Goal: Task Accomplishment & Management: Use online tool/utility

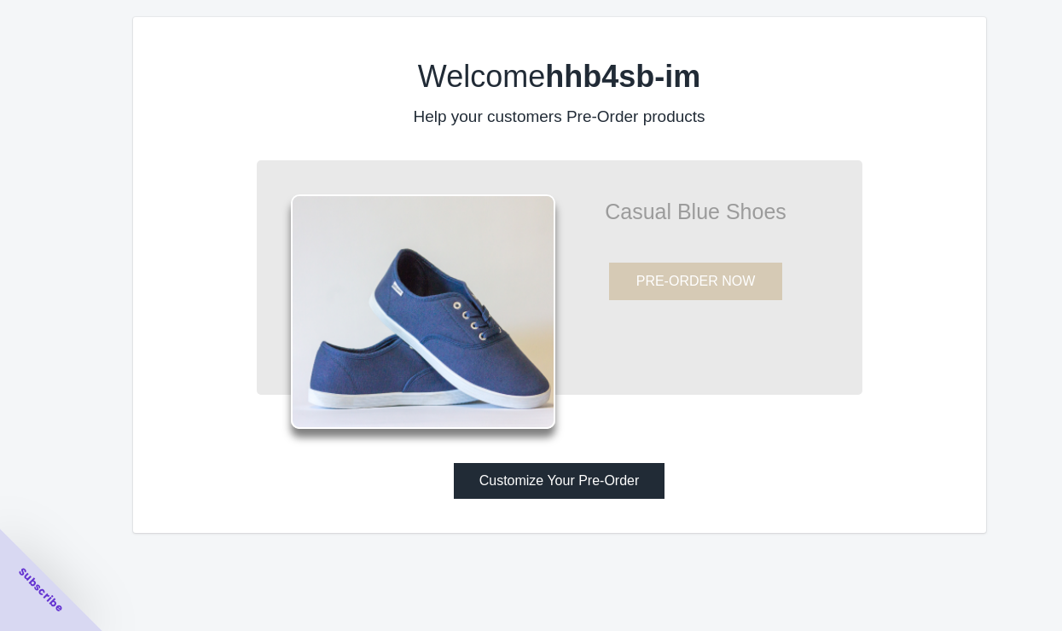
click at [606, 478] on button "Customize Your Pre-Order" at bounding box center [560, 481] width 212 height 36
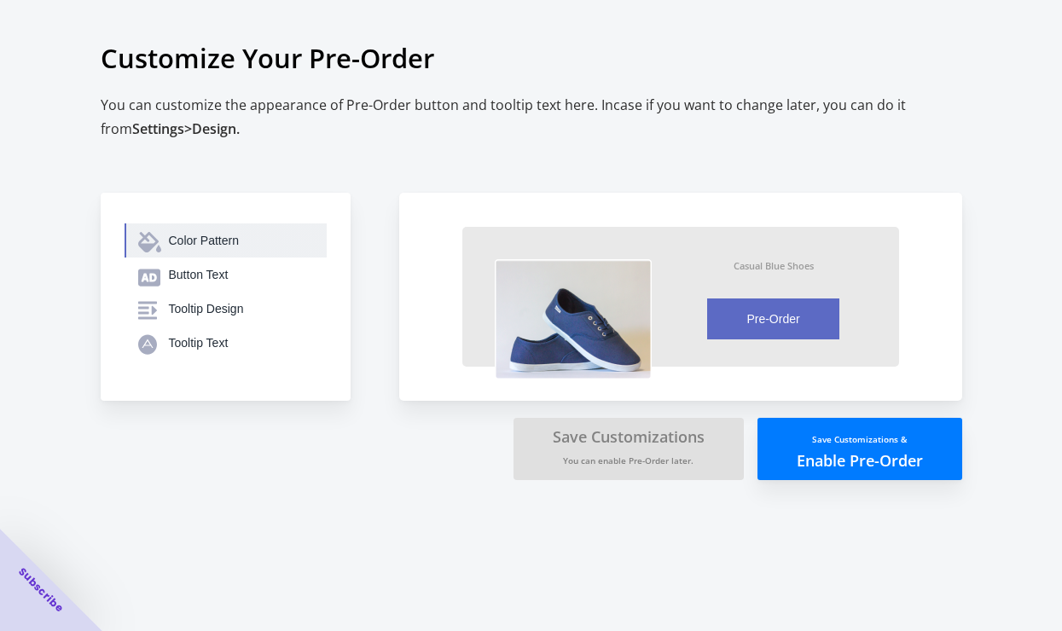
click at [206, 242] on div "Color Pattern" at bounding box center [241, 240] width 144 height 17
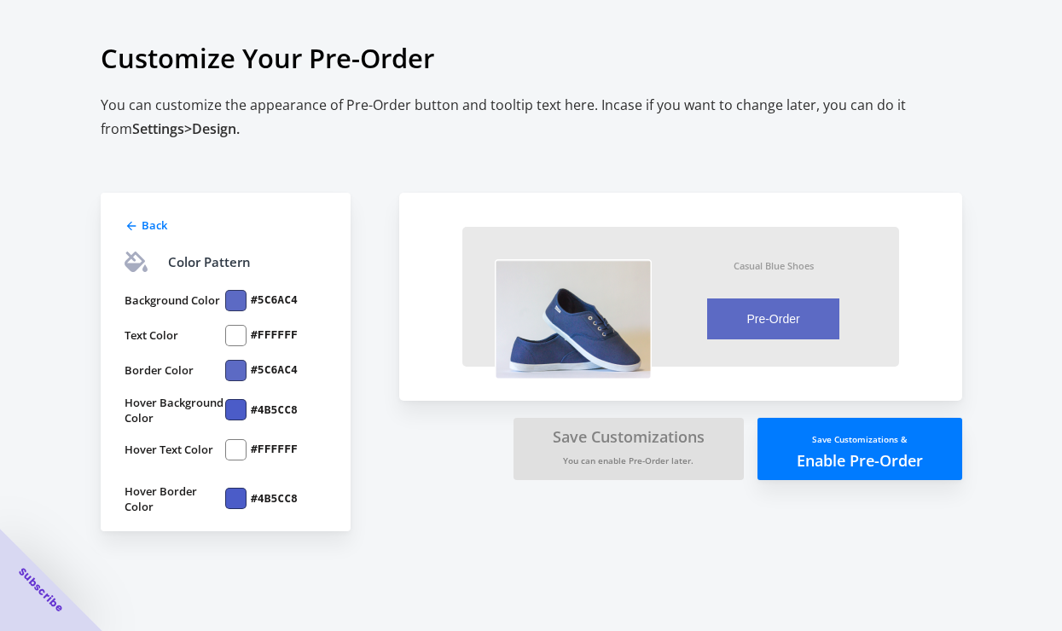
click at [295, 137] on div "Back Color Pattern Background Color #5C6AC4 Text Color #FFFFFF Border Color #5C…" at bounding box center [523, 328] width 878 height 407
click at [364, 429] on div "Back Color Pattern Background Color #5C6AC4 Text Color #FFFFFF Border Color #5C…" at bounding box center [241, 337] width 281 height 390
click at [298, 298] on label "#5C6AC4" at bounding box center [274, 300] width 47 height 15
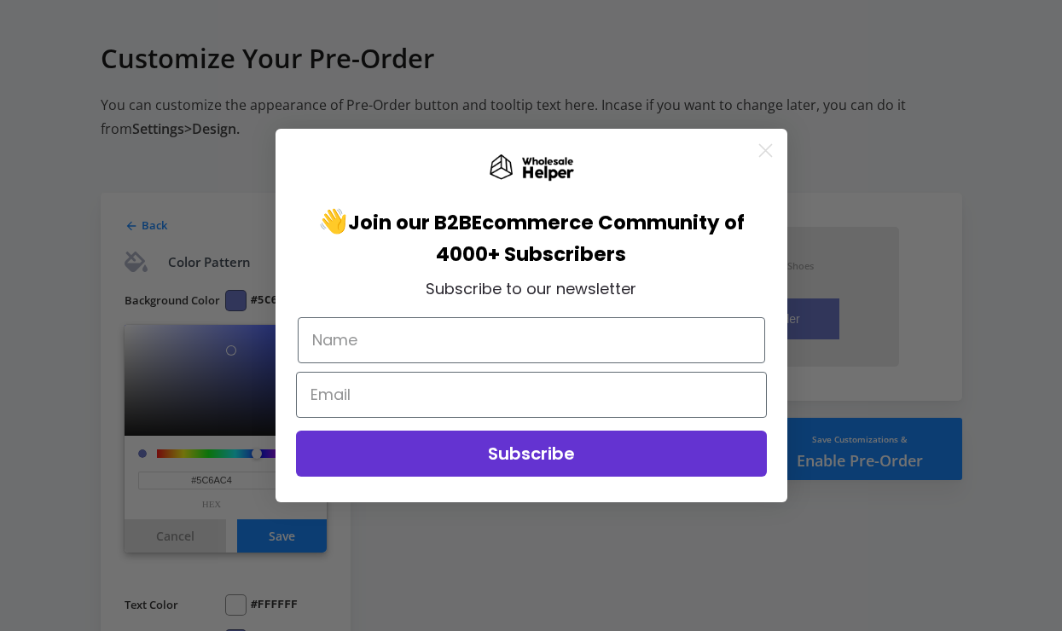
click at [757, 149] on circle "Close dialog" at bounding box center [765, 150] width 28 height 28
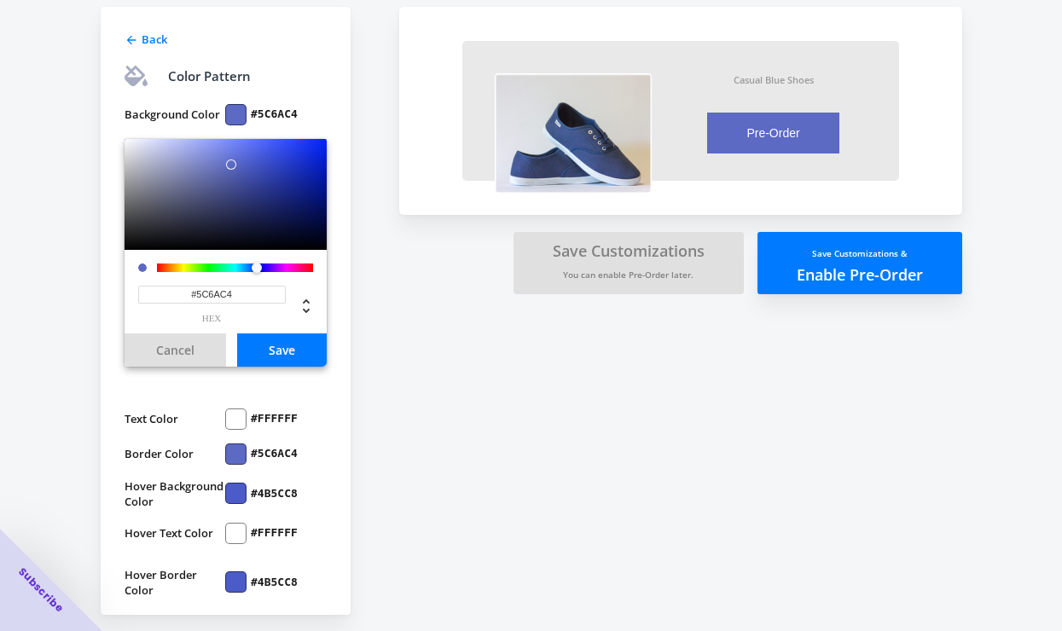
scroll to position [193, 0]
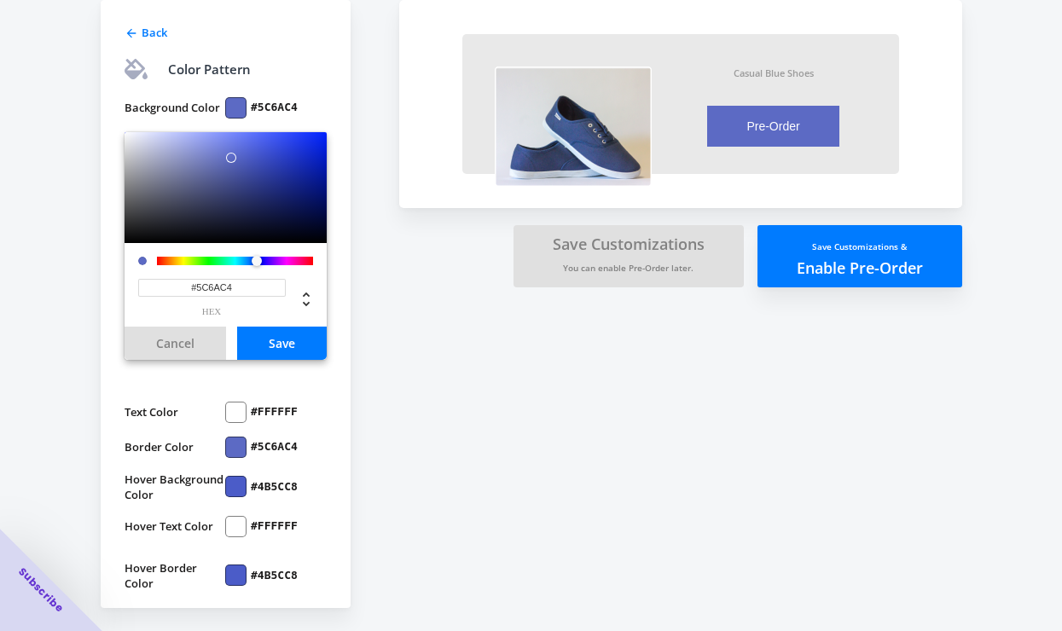
drag, startPoint x: 244, startPoint y: 289, endPoint x: 173, endPoint y: 289, distance: 70.8
click at [173, 289] on input "#5C6AC4" at bounding box center [212, 288] width 148 height 18
paste input "0095d9"
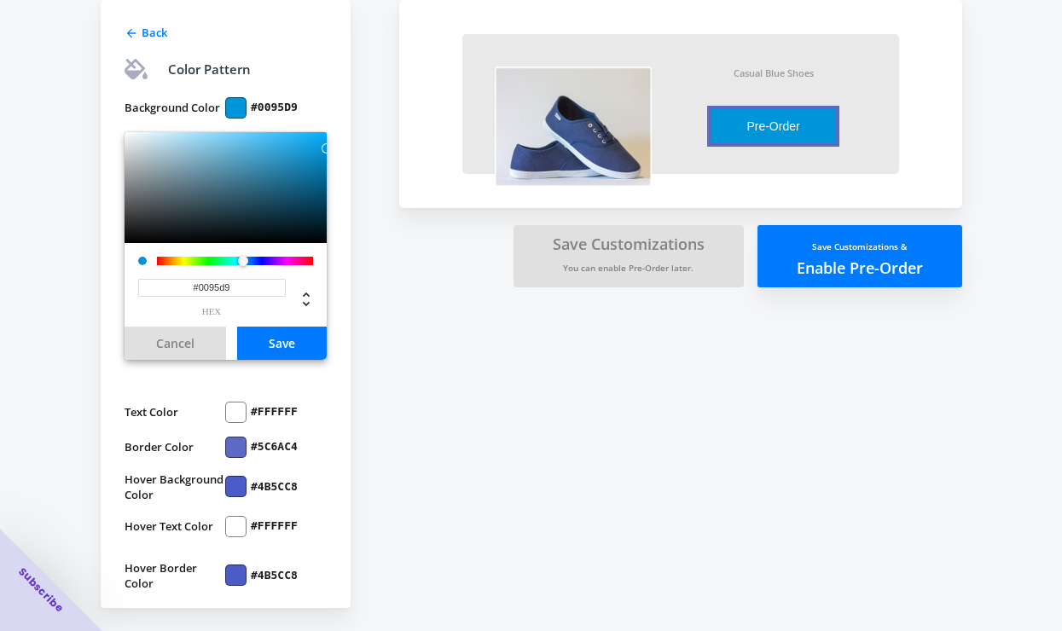
type input "#0095D9"
click at [270, 445] on label "#5C6AC4" at bounding box center [274, 446] width 47 height 15
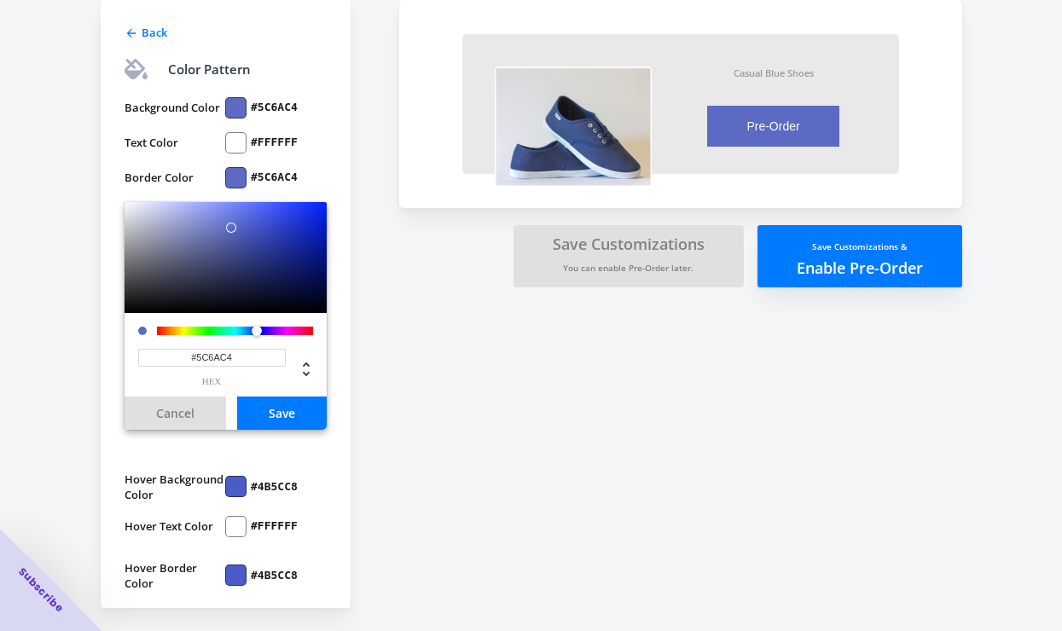
click at [272, 460] on div "Background Color #5C6AC4 Text Color #FFFFFF Border Color #5C6AC4 #5C6AC4 hex Ca…" at bounding box center [226, 337] width 202 height 507
click at [287, 416] on button "Save" at bounding box center [282, 413] width 90 height 33
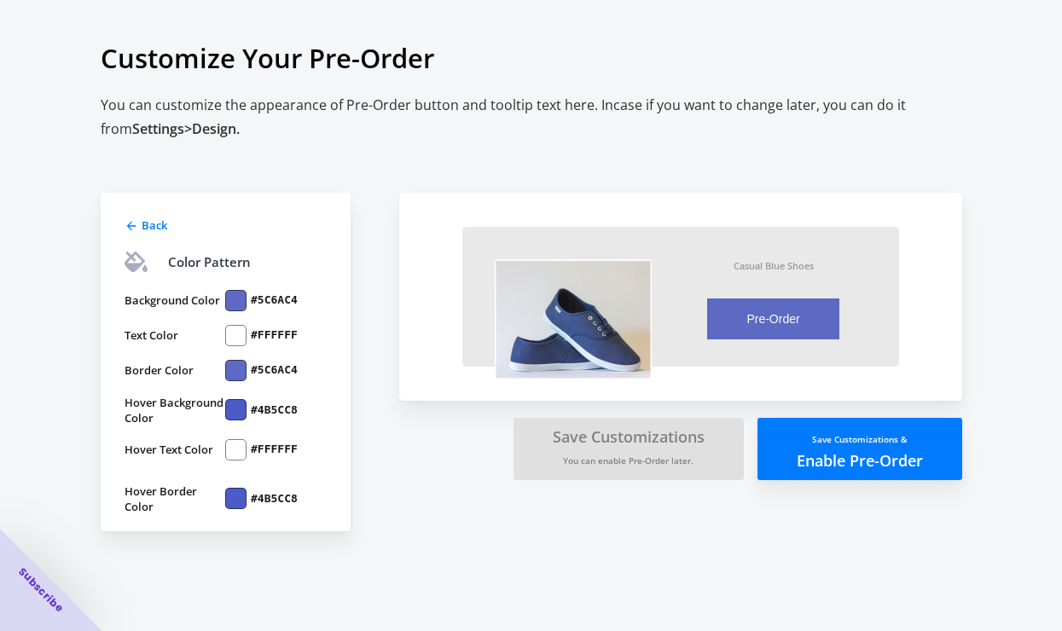
scroll to position [0, 0]
click at [275, 301] on label "#5C6AC4" at bounding box center [274, 300] width 47 height 15
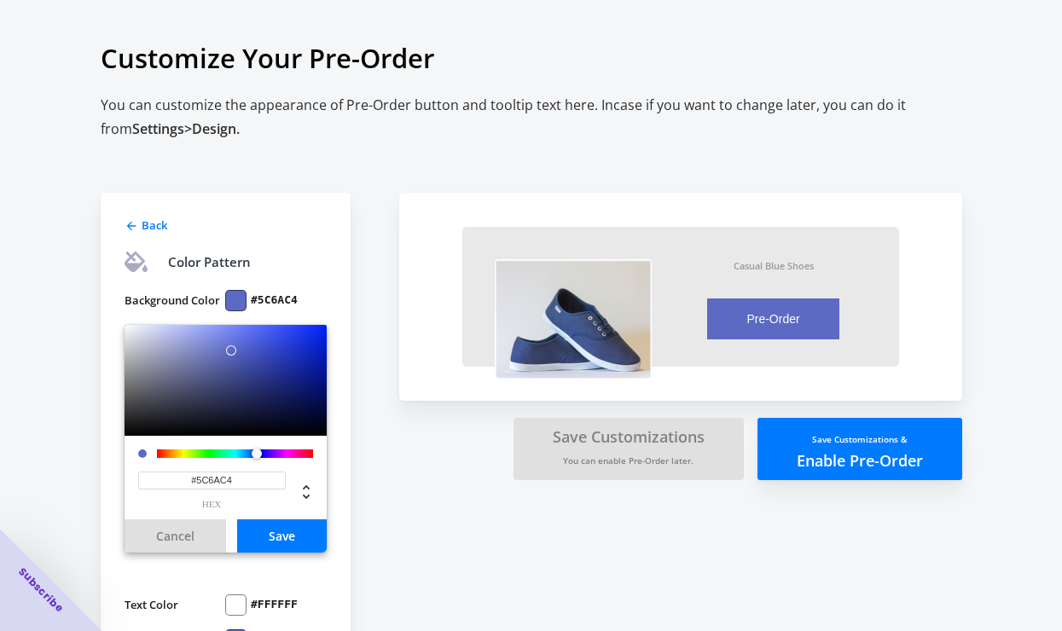
drag, startPoint x: 242, startPoint y: 475, endPoint x: 162, endPoint y: 475, distance: 80.2
click at [162, 475] on input "#5C6AC4" at bounding box center [212, 481] width 148 height 18
paste input "0095d9"
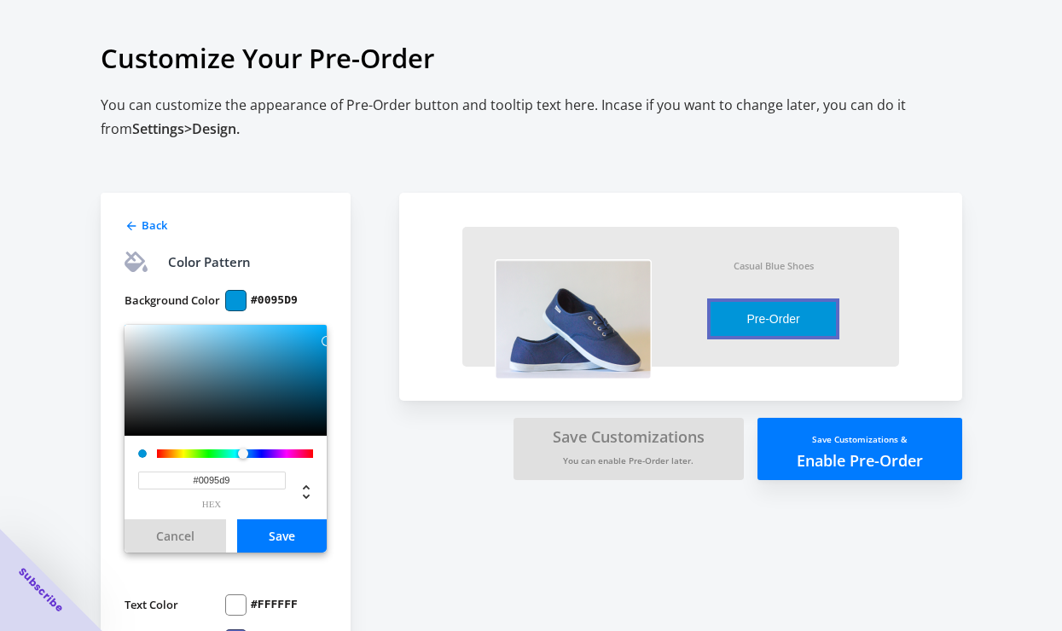
type input "#0095D9"
click at [303, 532] on button "Save" at bounding box center [282, 535] width 90 height 33
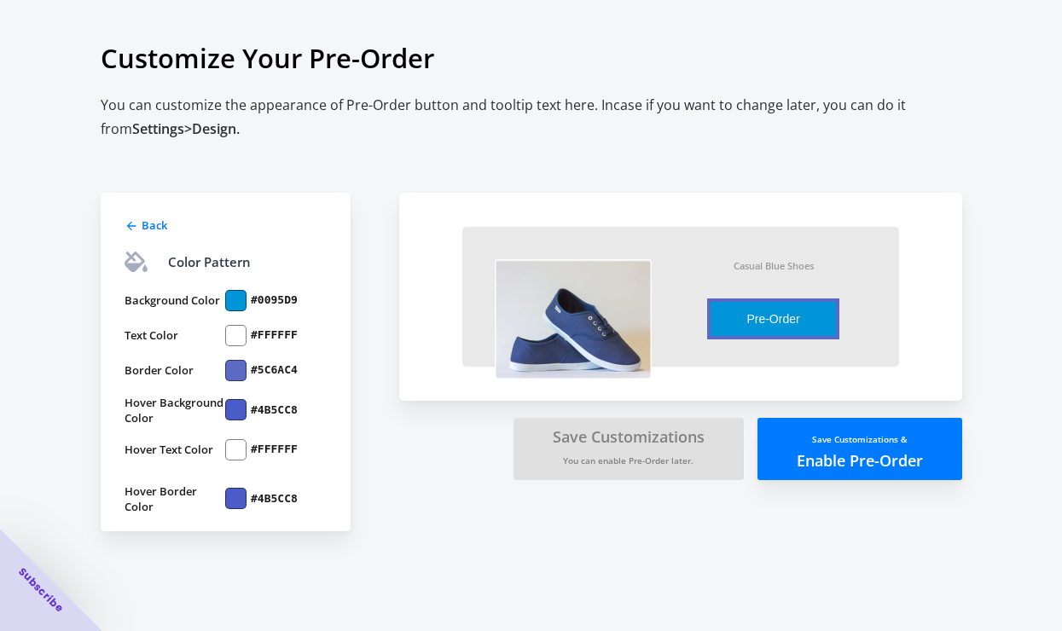
click at [269, 370] on label "#5C6AC4" at bounding box center [274, 369] width 47 height 15
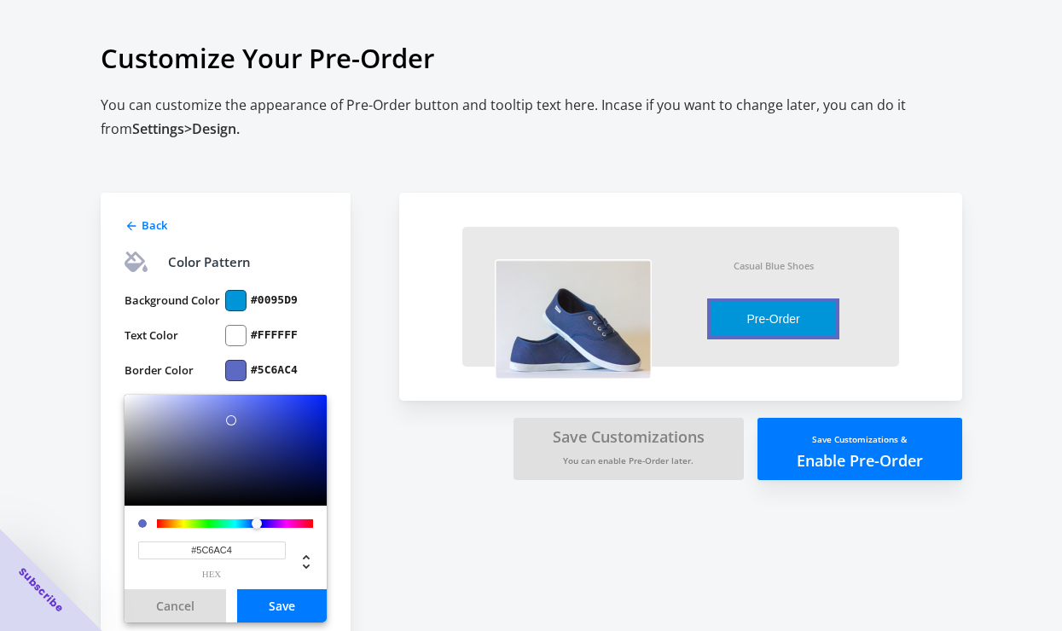
drag, startPoint x: 242, startPoint y: 549, endPoint x: 148, endPoint y: 543, distance: 94.0
click at [148, 543] on input "#5C6AC4" at bounding box center [212, 551] width 148 height 18
paste input "0095d9"
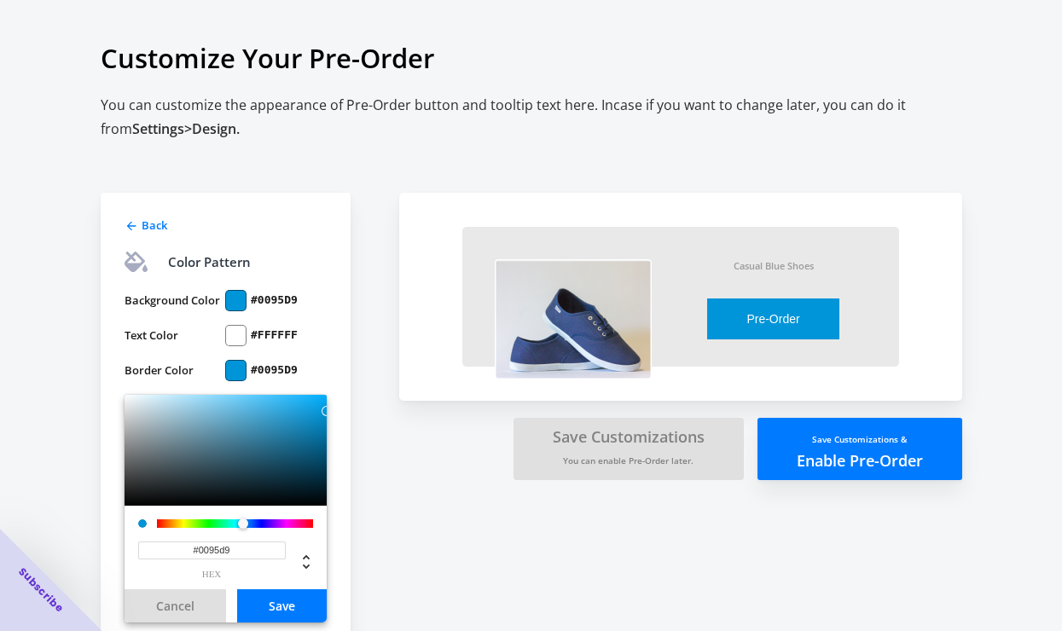
type input "#0095D9"
click at [273, 604] on button "Save" at bounding box center [282, 605] width 90 height 33
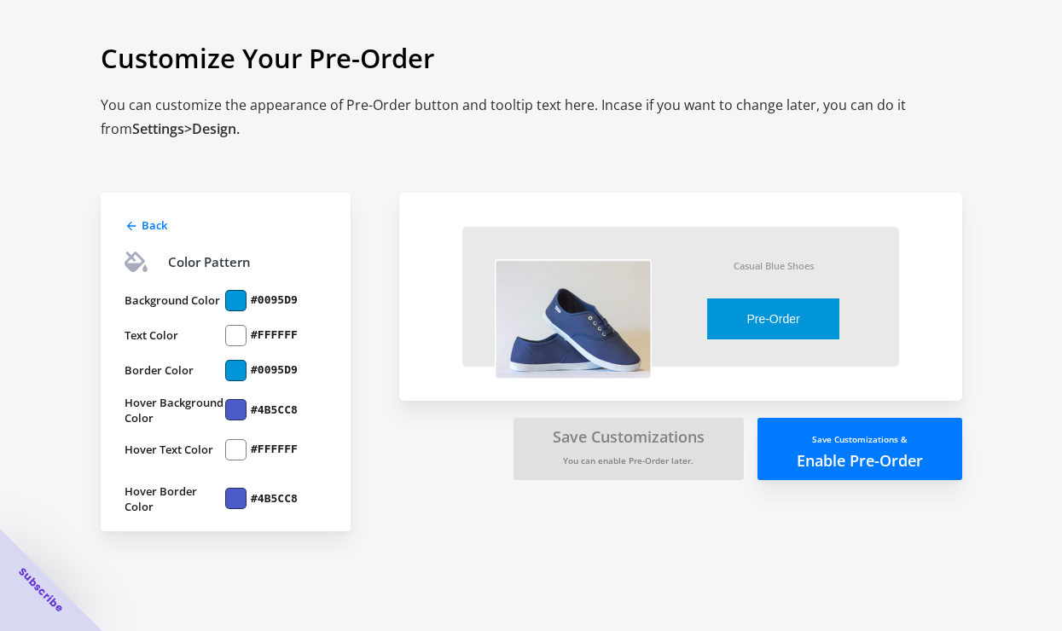
click at [270, 409] on label "#4B5CC8" at bounding box center [274, 410] width 47 height 15
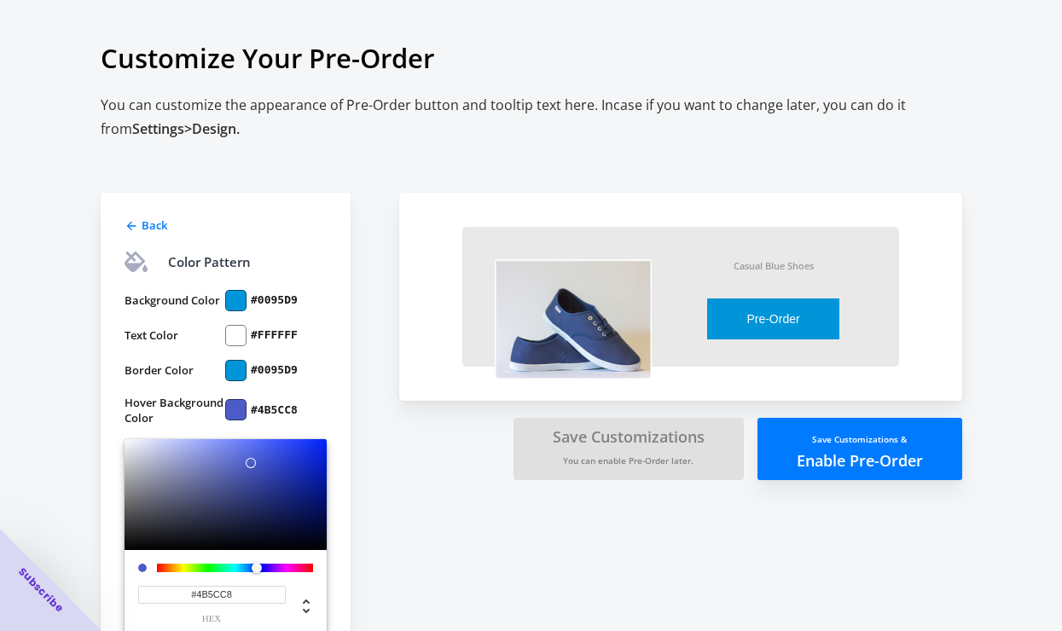
drag, startPoint x: 235, startPoint y: 594, endPoint x: 166, endPoint y: 593, distance: 69.1
click at [169, 593] on input "#4B5CC8" at bounding box center [212, 595] width 148 height 18
paste input "0095d9"
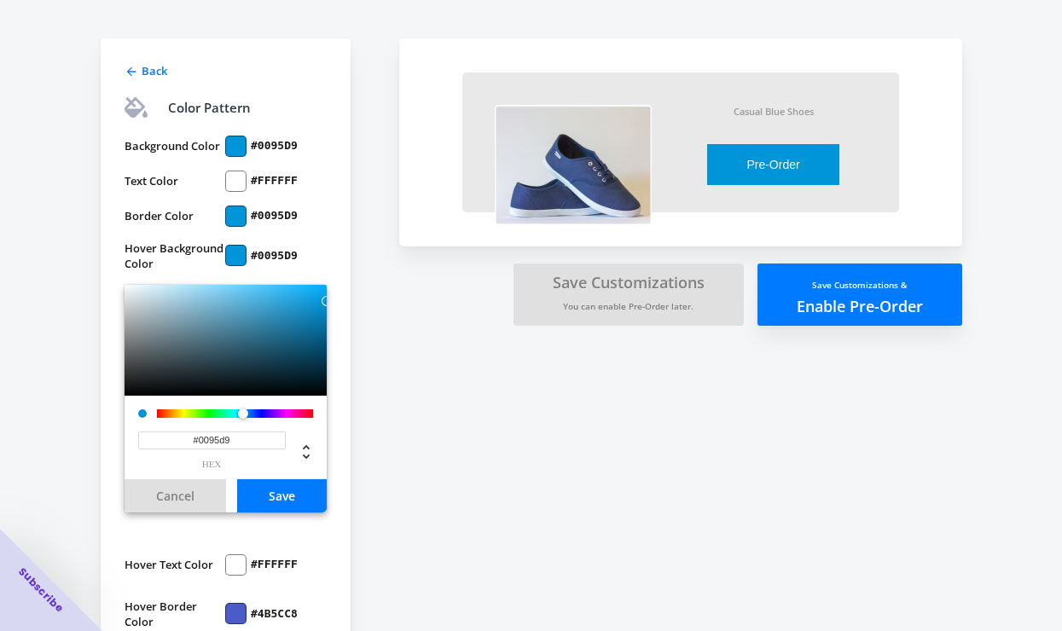
scroll to position [158, 0]
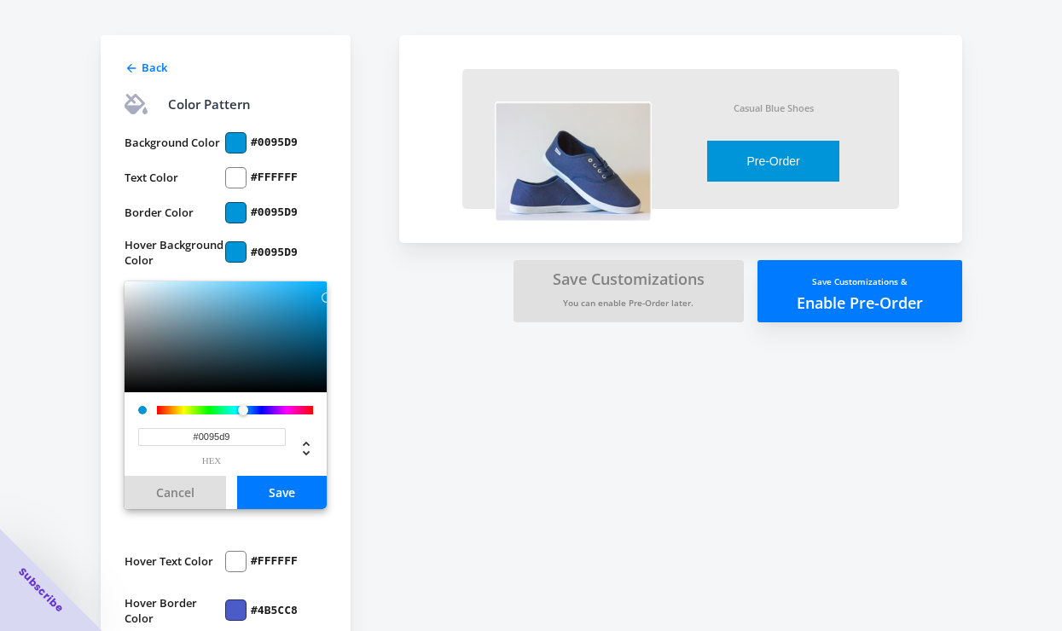
type input "#0095D9"
click at [287, 490] on button "Save" at bounding box center [282, 492] width 90 height 33
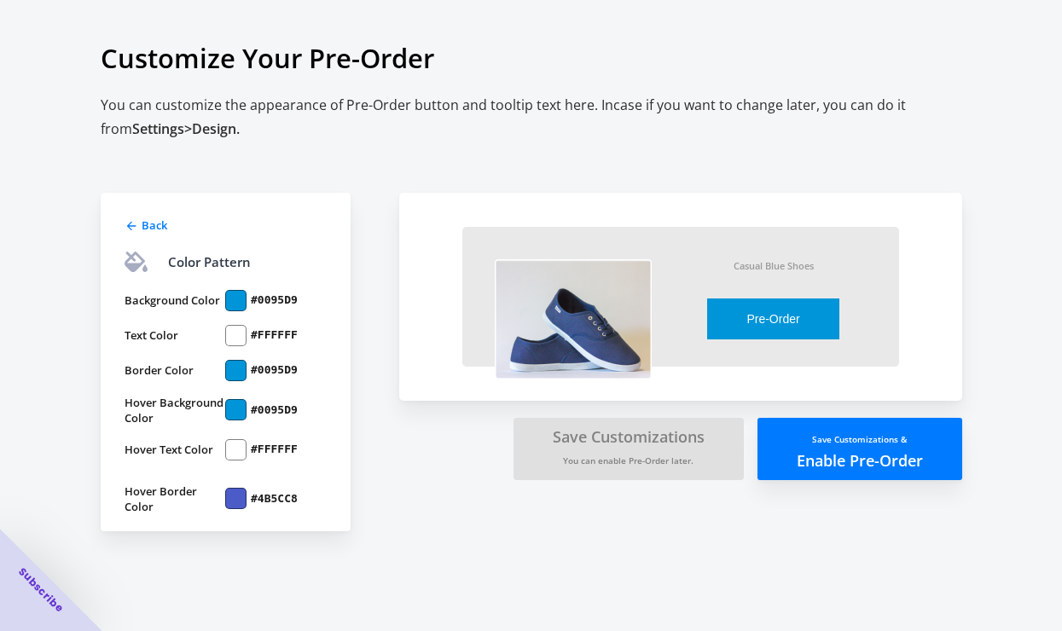
click at [274, 499] on label "#4B5CC8" at bounding box center [274, 498] width 47 height 15
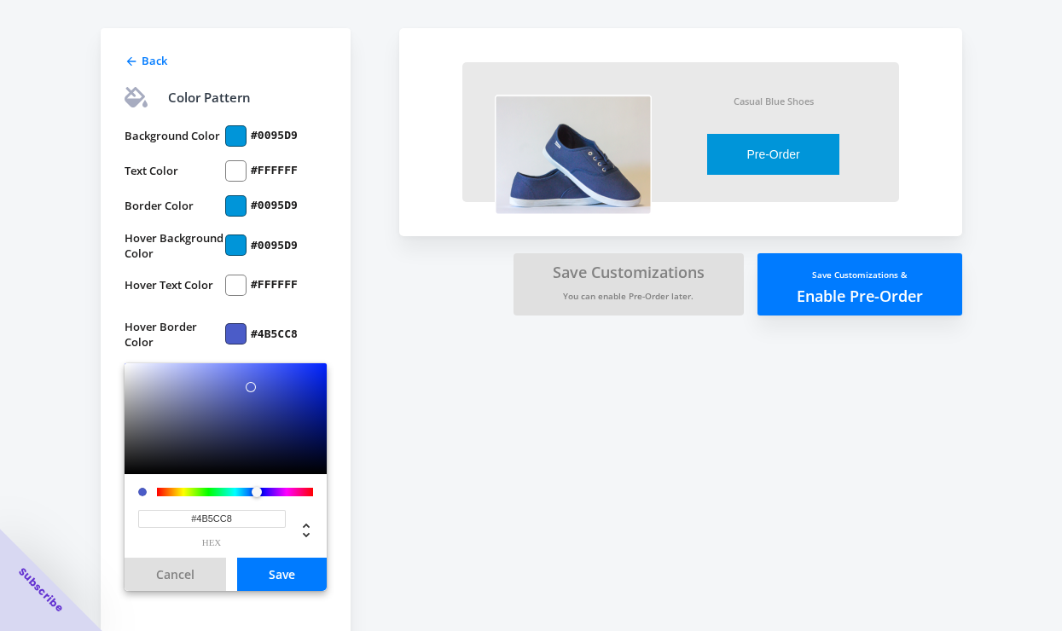
scroll to position [193, 0]
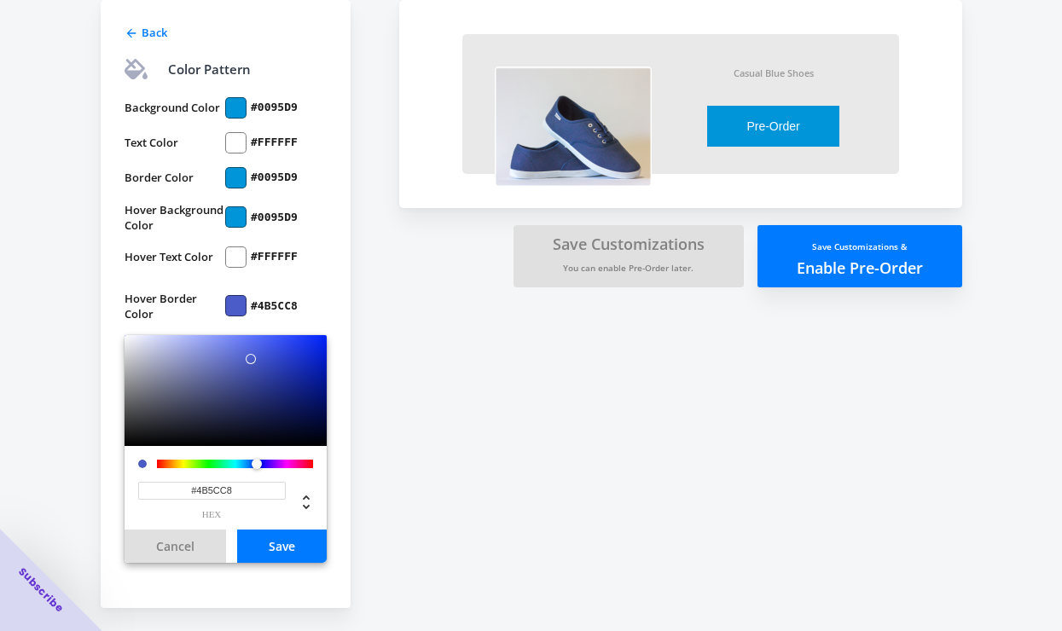
drag, startPoint x: 258, startPoint y: 491, endPoint x: 158, endPoint y: 487, distance: 99.9
click at [158, 487] on input "#4B5CC8" at bounding box center [212, 491] width 148 height 18
click at [428, 416] on div "Back Color Pattern Background Color #0095D9 Text Color #FFFFFF Border Color #00…" at bounding box center [523, 270] width 878 height 676
drag, startPoint x: 246, startPoint y: 493, endPoint x: 155, endPoint y: 490, distance: 91.3
click at [155, 490] on input "#4B5CC8" at bounding box center [212, 491] width 148 height 18
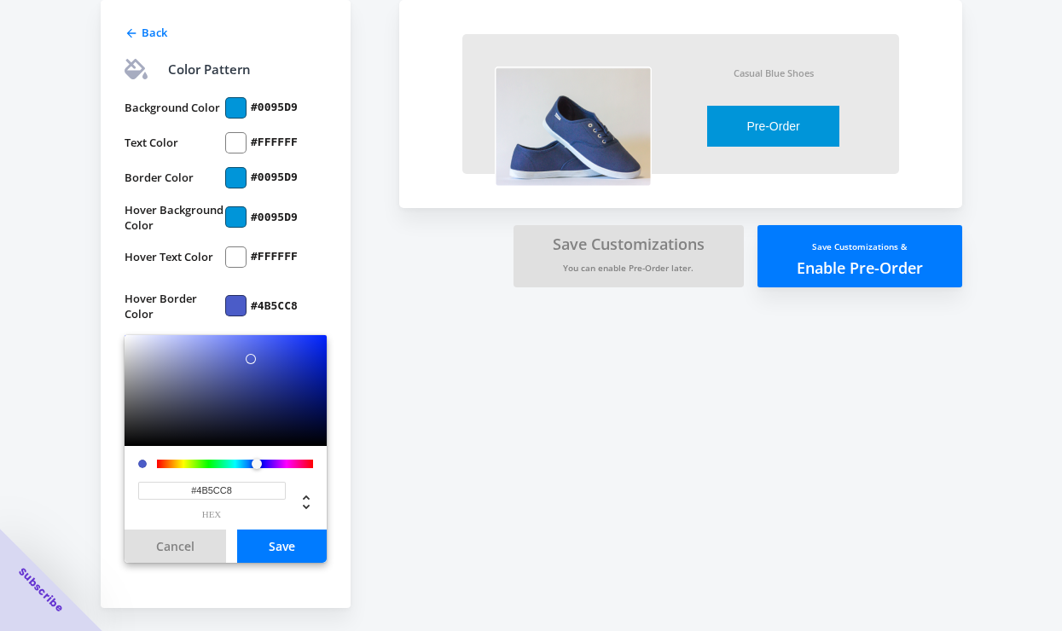
paste input "0095d9"
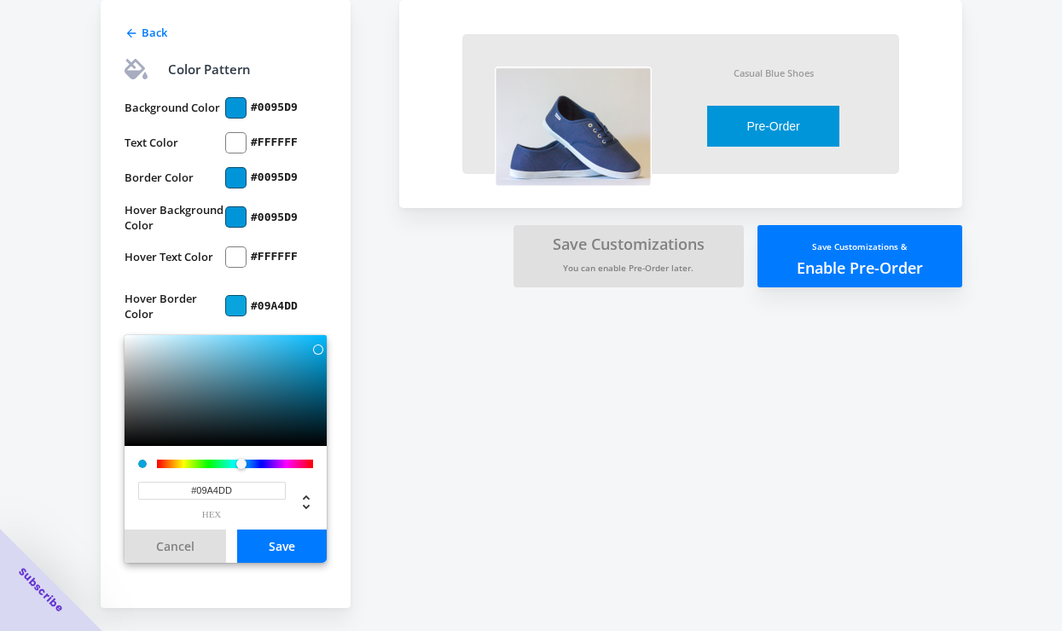
drag, startPoint x: 188, startPoint y: 341, endPoint x: 318, endPoint y: 350, distance: 130.8
click at [318, 350] on div at bounding box center [226, 390] width 202 height 111
drag, startPoint x: 251, startPoint y: 487, endPoint x: 163, endPoint y: 487, distance: 87.8
click at [163, 487] on input "#09A4DD" at bounding box center [212, 491] width 148 height 18
paste input "095d9"
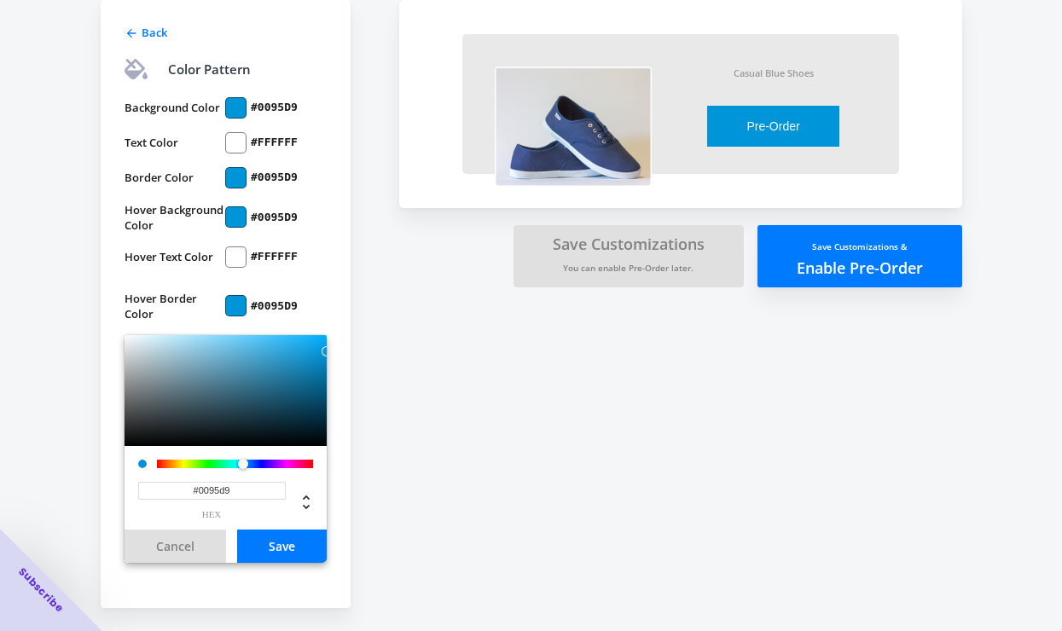
type input "#0095D9"
click at [290, 547] on button "Save" at bounding box center [282, 546] width 90 height 33
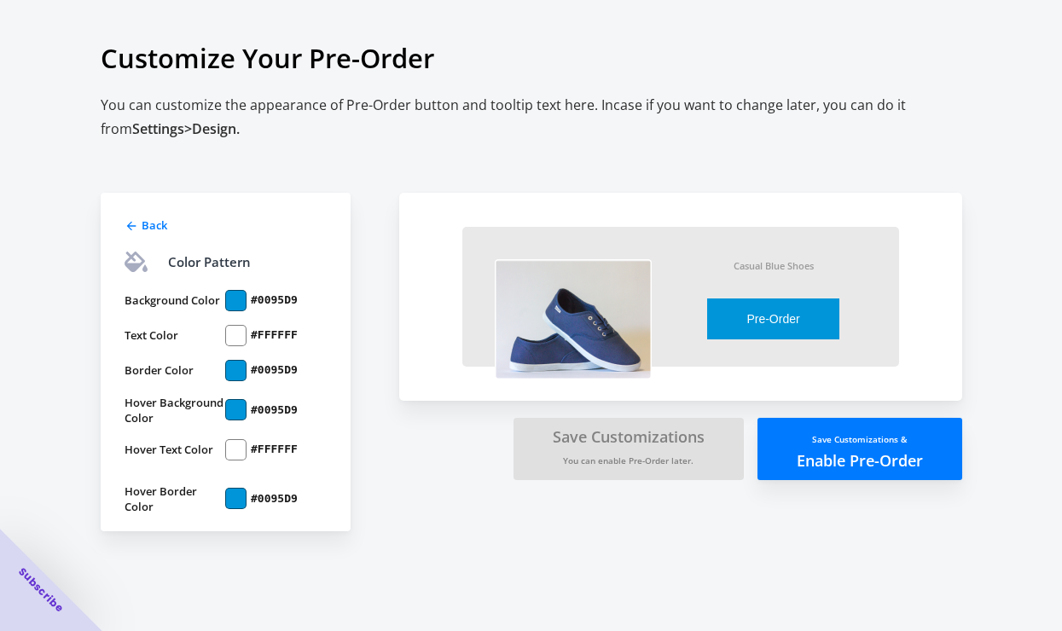
click at [130, 222] on icon at bounding box center [130, 226] width 9 height 9
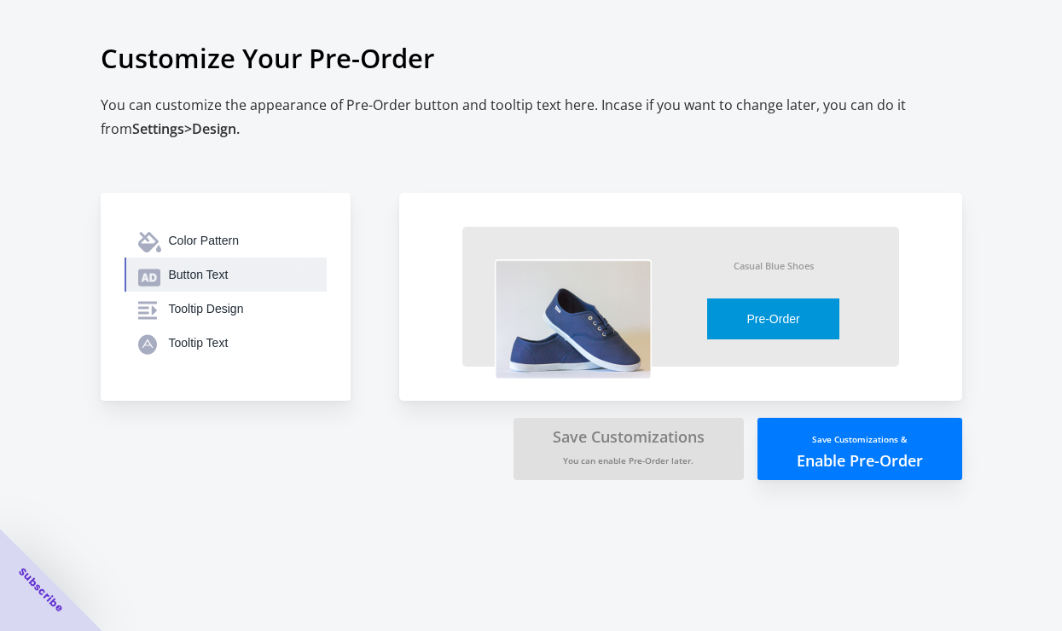
click at [229, 270] on div "Button Text" at bounding box center [241, 274] width 144 height 17
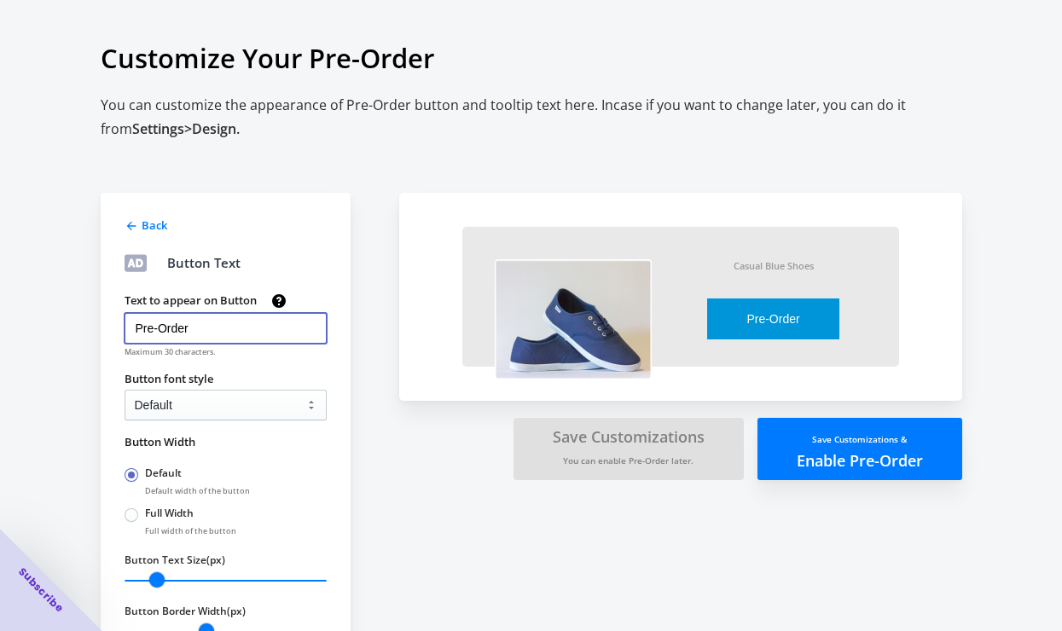
drag, startPoint x: 214, startPoint y: 328, endPoint x: 106, endPoint y: 328, distance: 108.3
click at [106, 328] on div "Back Button Text Text to appear on Button Pre-Order Maximum 30 characters. Butt…" at bounding box center [226, 460] width 250 height 535
type input "よ"
type input "予約をする"
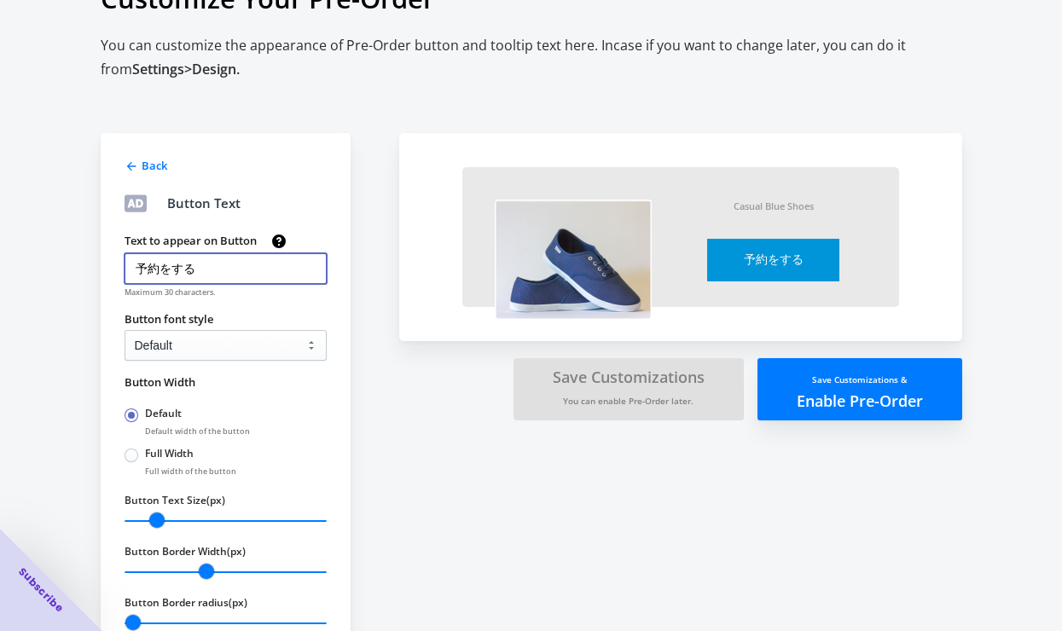
scroll to position [119, 0]
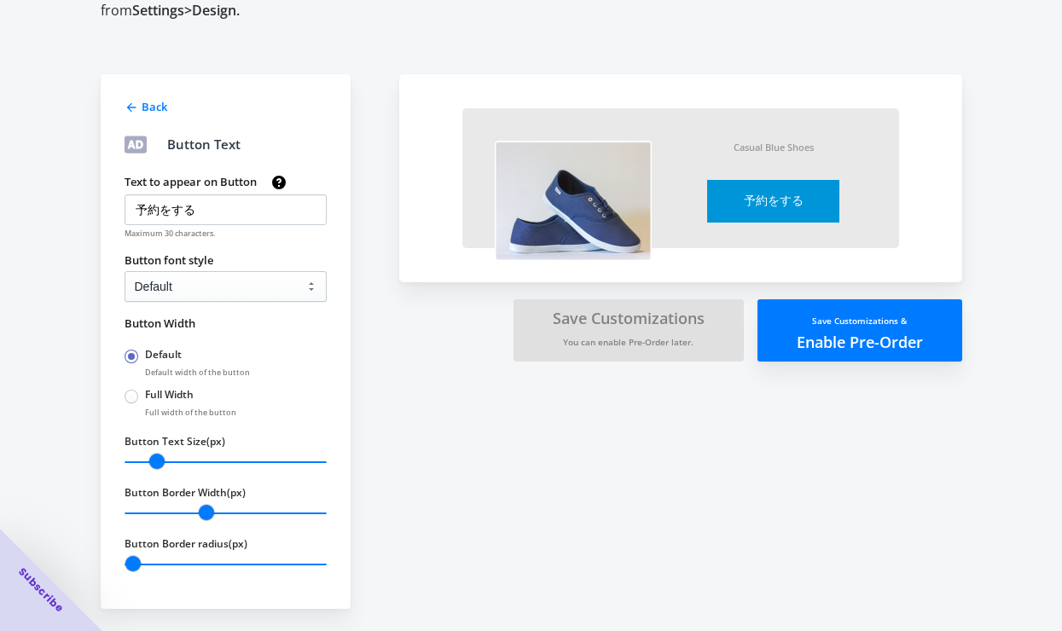
click at [136, 392] on span at bounding box center [132, 397] width 14 height 14
click at [130, 392] on input "Full Width" at bounding box center [129, 392] width 1 height 1
radio input "true"
click at [133, 352] on span at bounding box center [132, 357] width 14 height 14
click at [130, 352] on input "Default" at bounding box center [129, 352] width 1 height 1
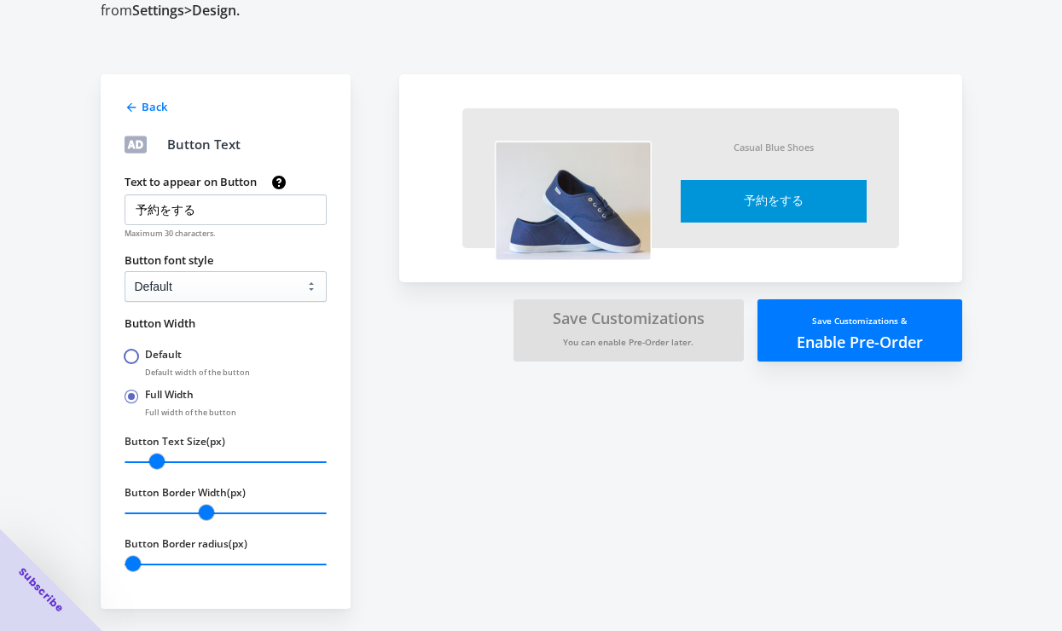
radio input "true"
click at [133, 397] on span at bounding box center [132, 397] width 14 height 14
click at [130, 393] on input "Full Width" at bounding box center [129, 392] width 1 height 1
radio input "true"
radio input "false"
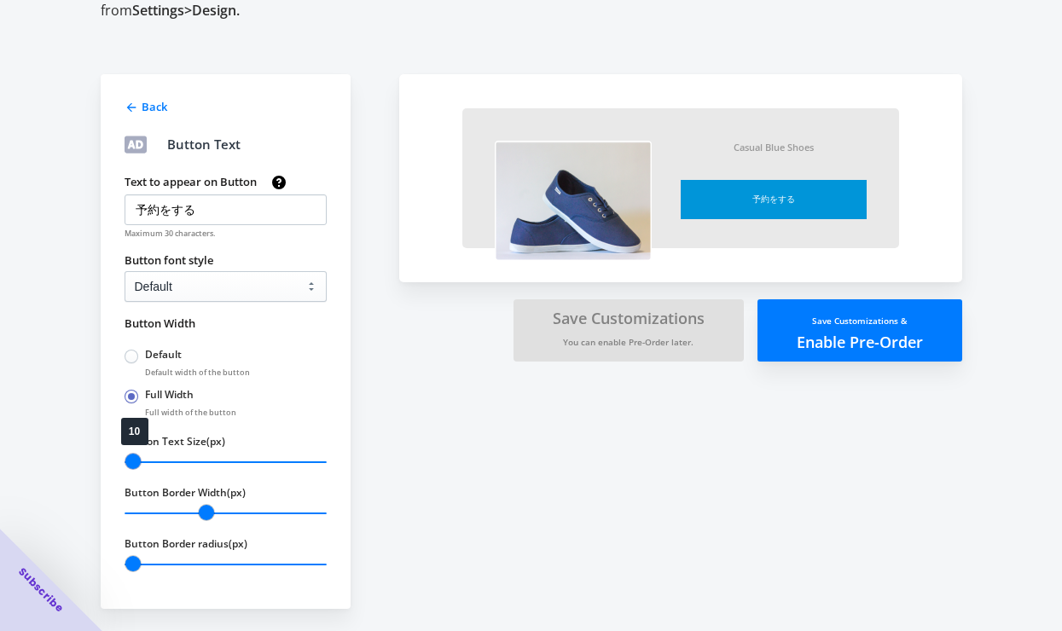
drag, startPoint x: 157, startPoint y: 459, endPoint x: 119, endPoint y: 460, distance: 38.4
click at [125, 460] on input "Button Text Size(px)" at bounding box center [226, 462] width 202 height 22
drag, startPoint x: 139, startPoint y: 458, endPoint x: 156, endPoint y: 468, distance: 19.9
type input "14"
click at [156, 468] on input "Button Text Size(px)" at bounding box center [226, 462] width 202 height 22
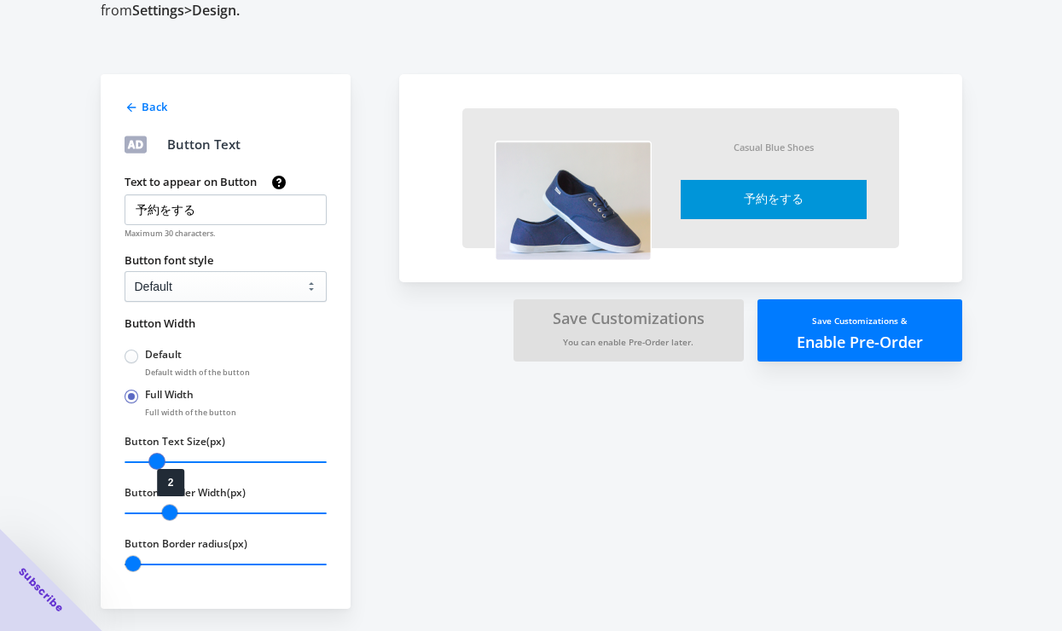
drag, startPoint x: 210, startPoint y: 513, endPoint x: 170, endPoint y: 509, distance: 40.3
type input "2"
click at [170, 509] on input "Button Border Width(px)" at bounding box center [226, 513] width 202 height 22
drag, startPoint x: 159, startPoint y: 458, endPoint x: 170, endPoint y: 461, distance: 11.6
type input "16"
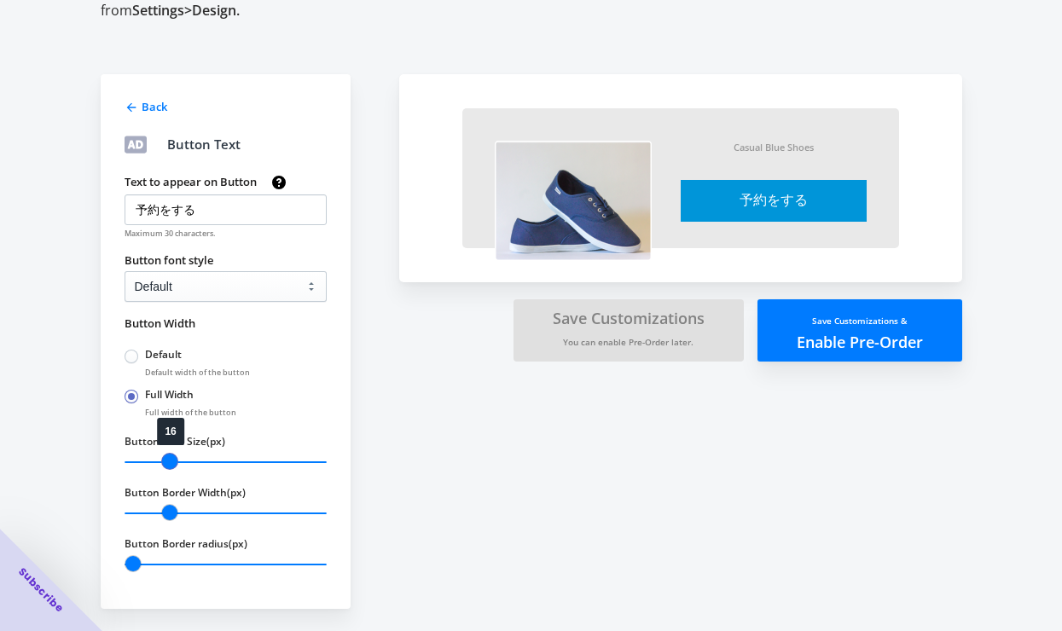
click at [170, 461] on input "Button Text Size(px)" at bounding box center [226, 462] width 202 height 22
drag, startPoint x: 132, startPoint y: 559, endPoint x: 165, endPoint y: 565, distance: 33.7
type input "4"
click at [165, 565] on input "Button Border radius(px)" at bounding box center [226, 565] width 202 height 22
click at [427, 438] on div "Back Button Text Text to appear on Button 予約をする Maximum 30 characters. Button f…" at bounding box center [523, 307] width 878 height 603
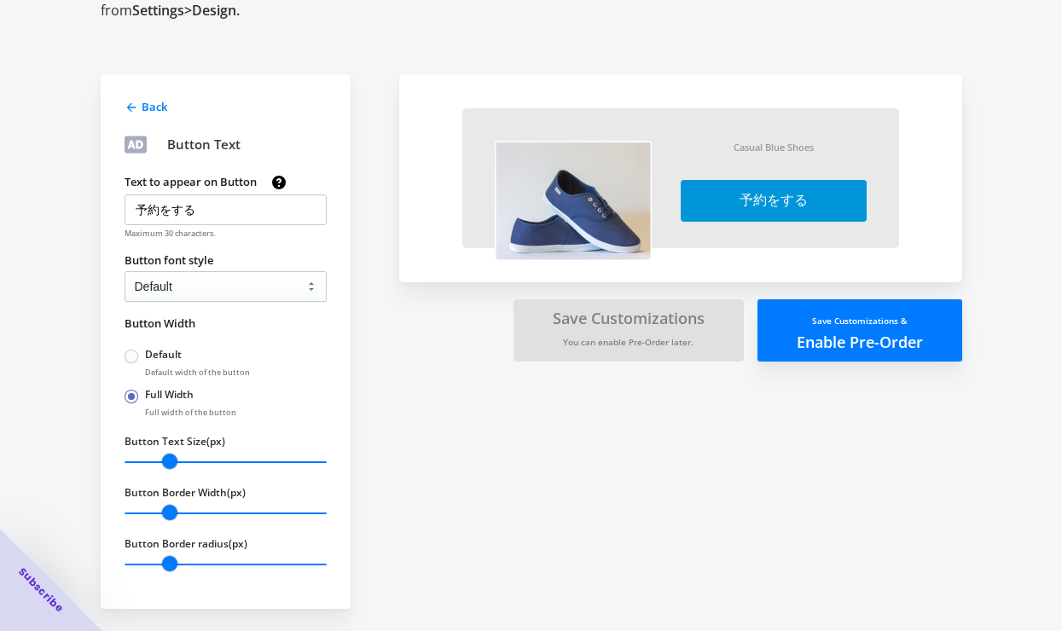
click at [133, 101] on icon at bounding box center [132, 108] width 14 height 14
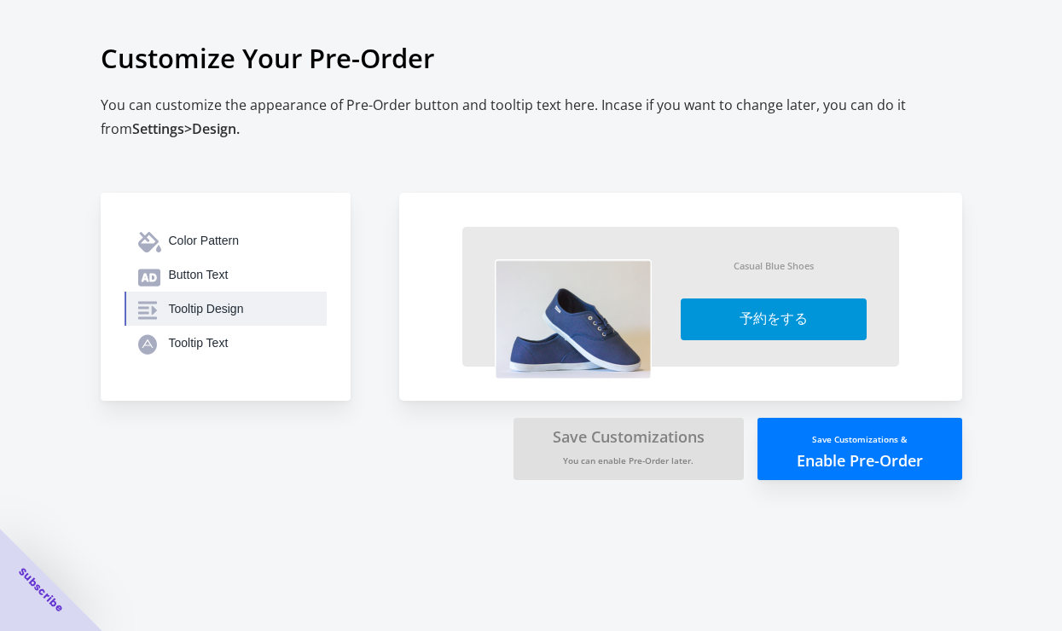
click at [211, 313] on div "Tooltip Design" at bounding box center [241, 308] width 144 height 17
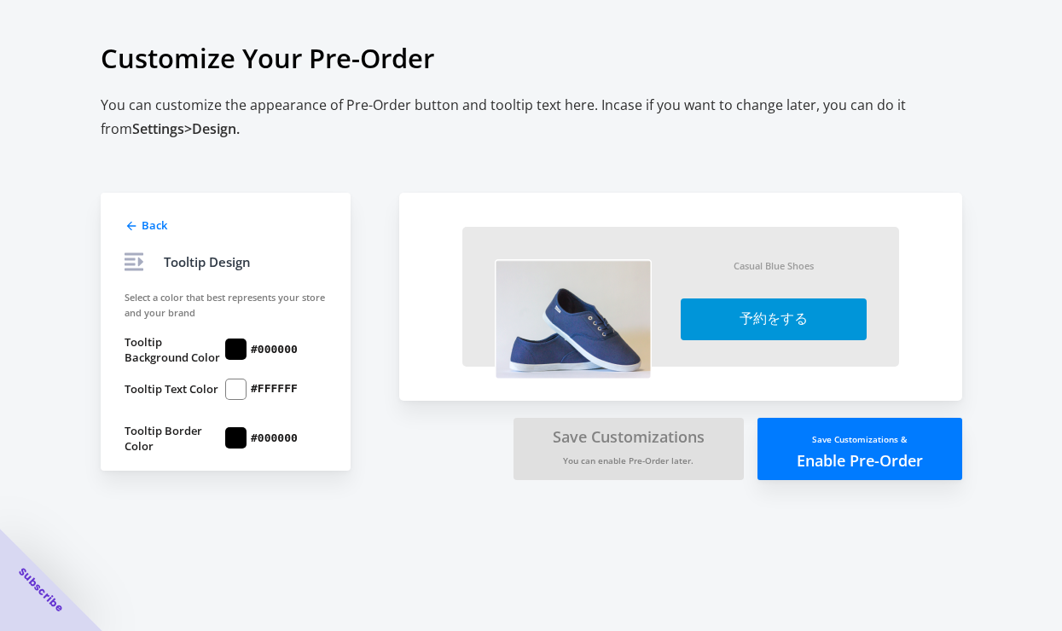
click at [128, 221] on icon at bounding box center [132, 226] width 14 height 14
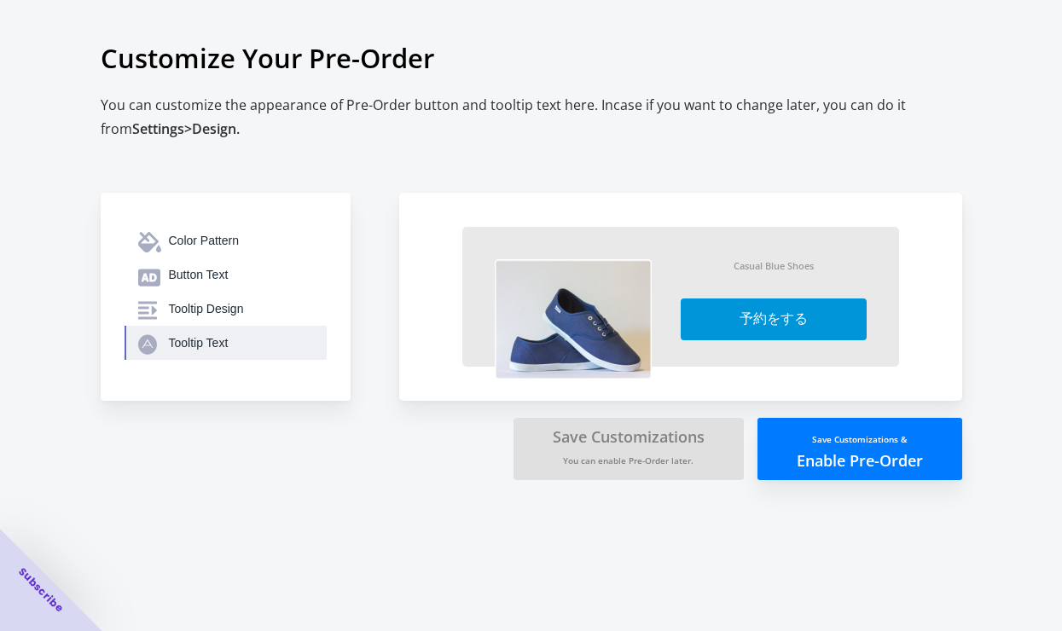
click at [197, 344] on div "Tooltip Text" at bounding box center [241, 342] width 144 height 17
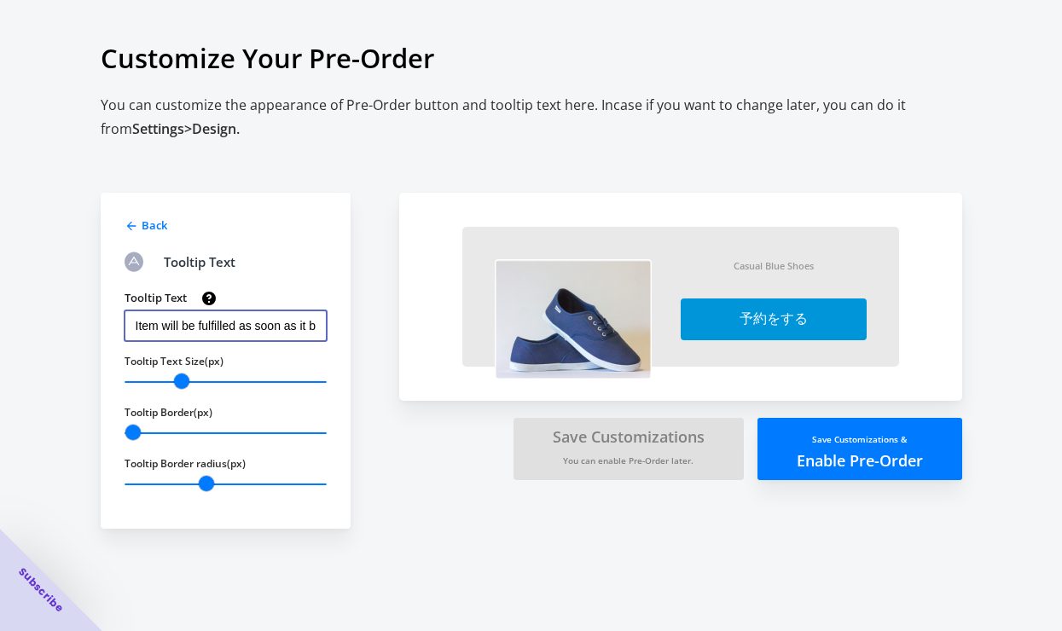
click at [242, 322] on input "Item will be fulfilled as soon as it becomes available" at bounding box center [226, 325] width 202 height 31
type input "2025年12月発売予定"
click at [813, 451] on button "Save Customizations & Enable Pre-Order" at bounding box center [859, 449] width 205 height 62
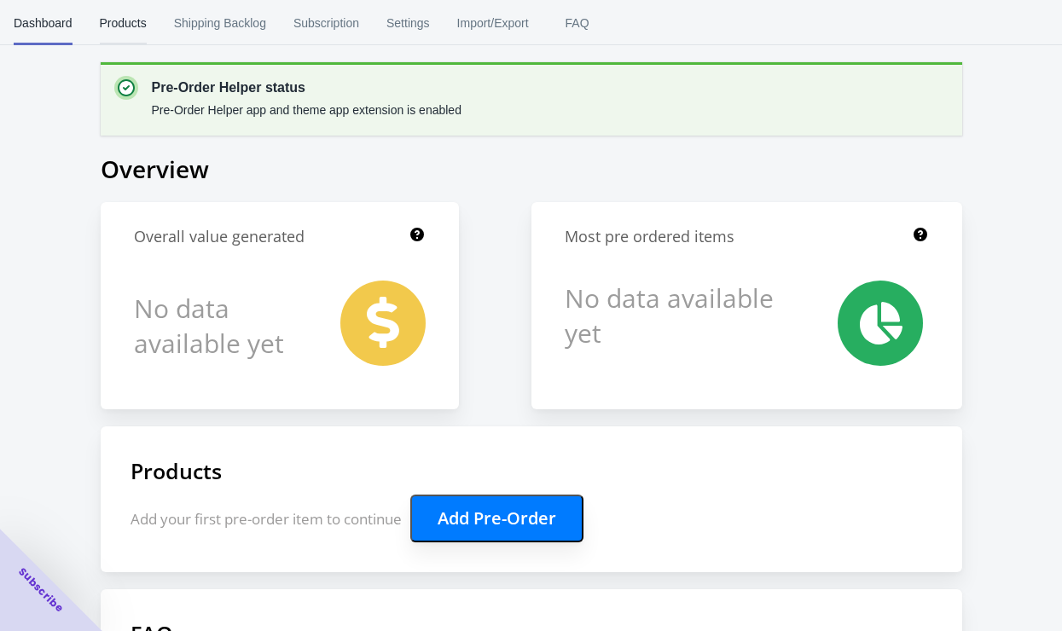
click at [112, 26] on span "Products" at bounding box center [123, 23] width 47 height 44
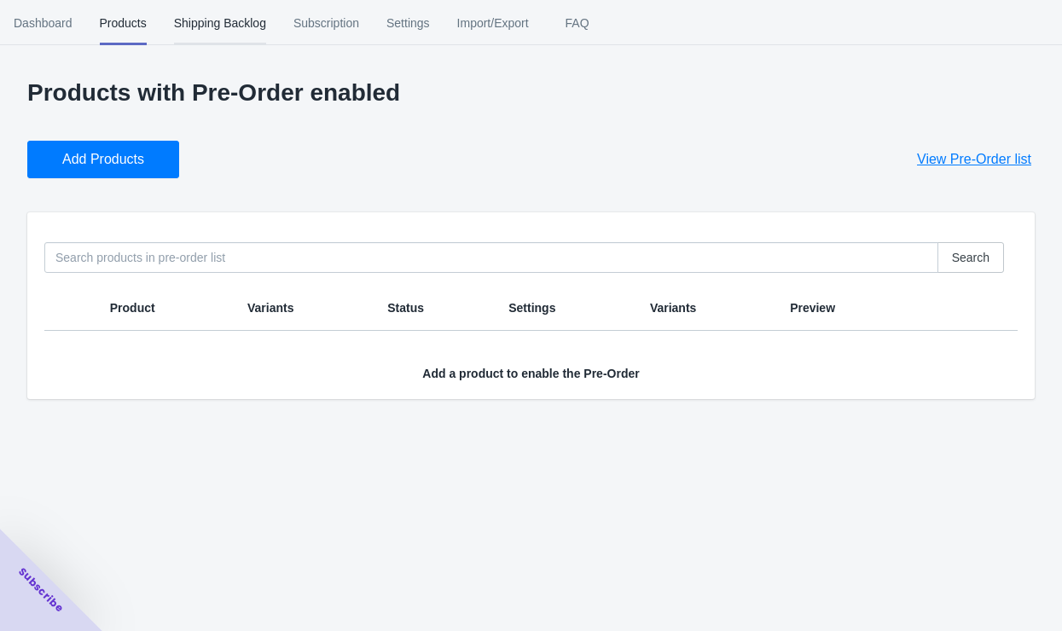
click at [258, 16] on span "Shipping Backlog" at bounding box center [220, 23] width 92 height 44
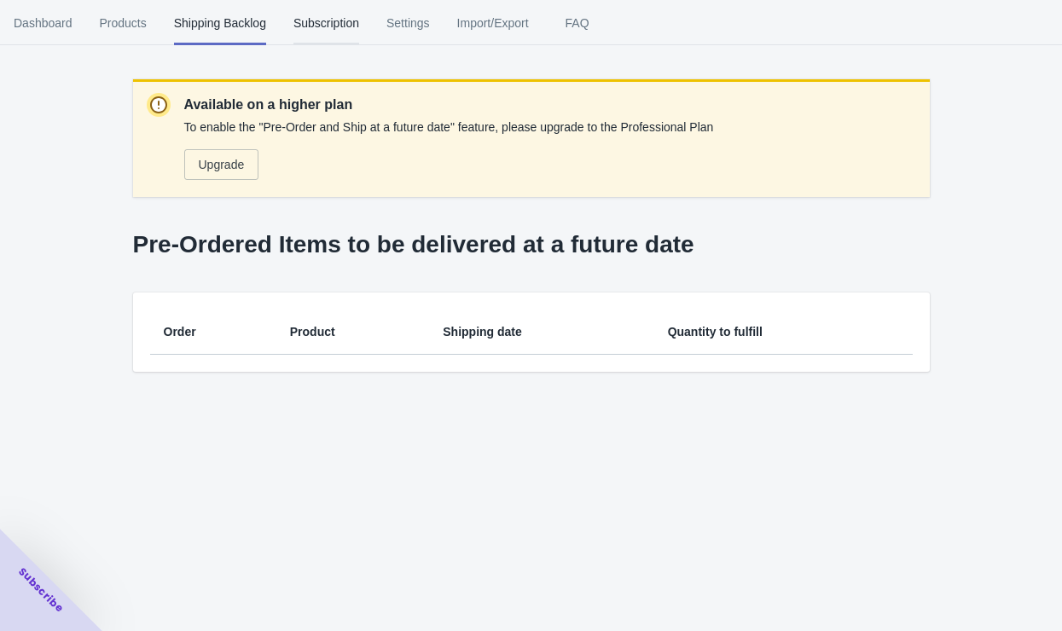
click at [329, 20] on span "Subscription" at bounding box center [326, 23] width 66 height 44
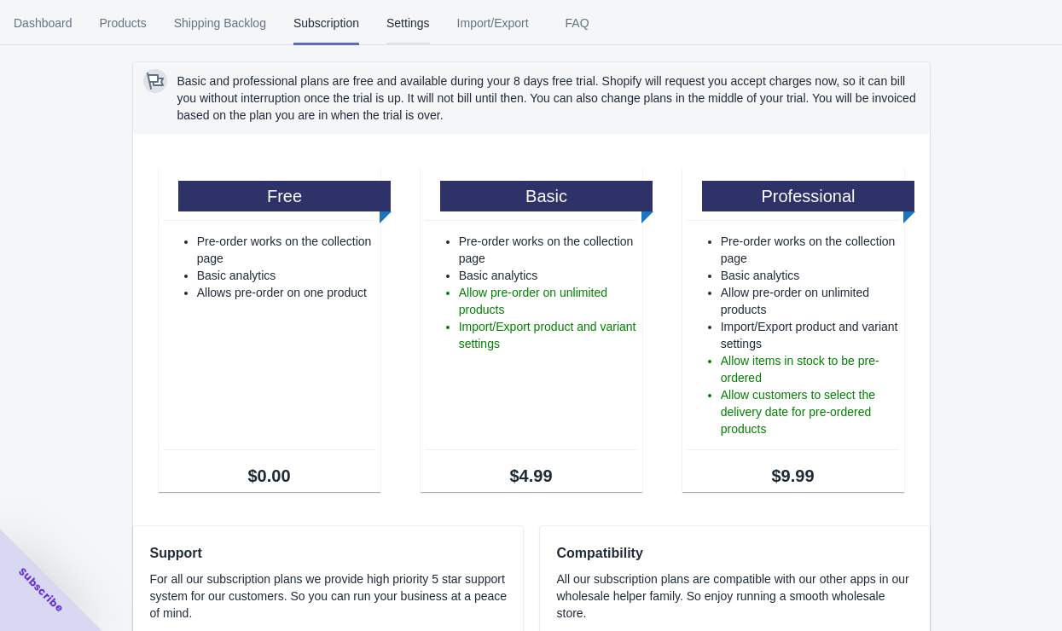
click at [410, 28] on span "Settings" at bounding box center [407, 23] width 43 height 44
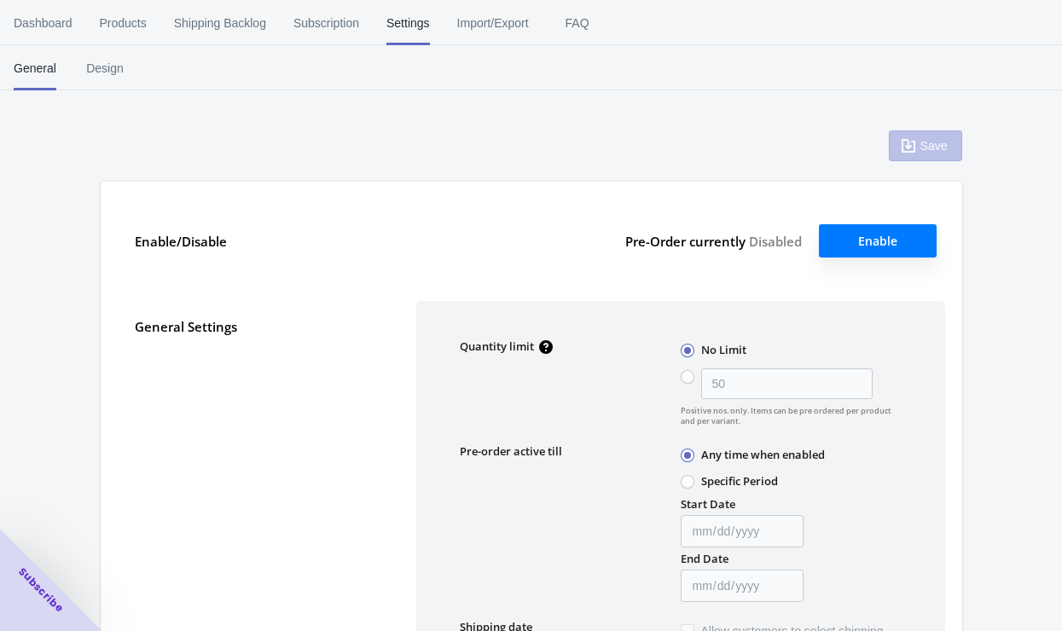
type input "50"
type textarea "Inventory level is <qty>. Some of the items will be pre-ordered."
type textarea "Only <qty> items left in stock."
type textarea "A maximum of <qty> products can be pre ordered."
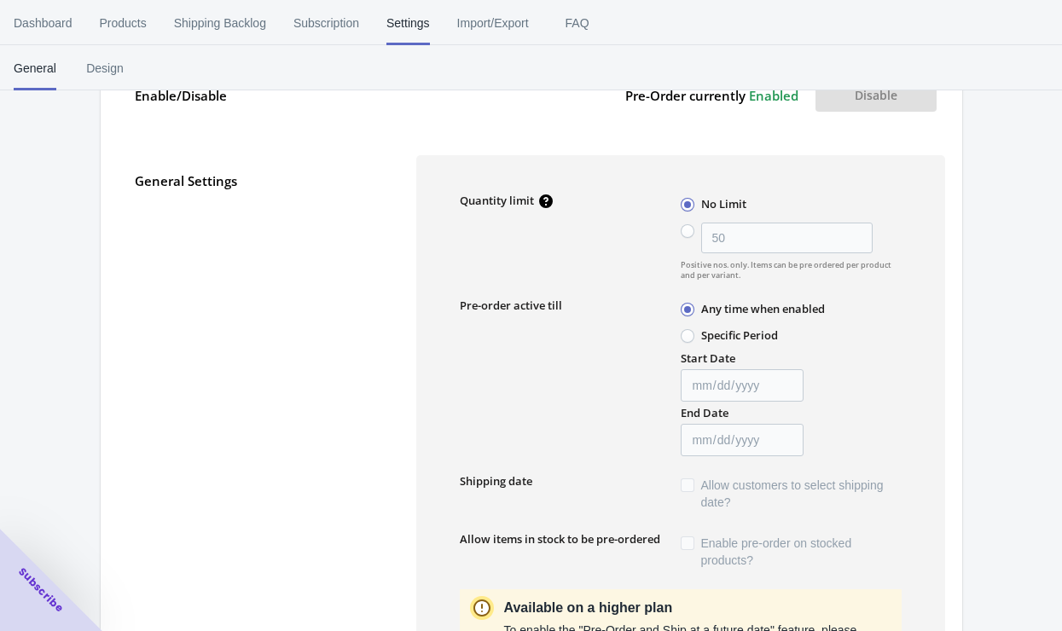
scroll to position [149, 0]
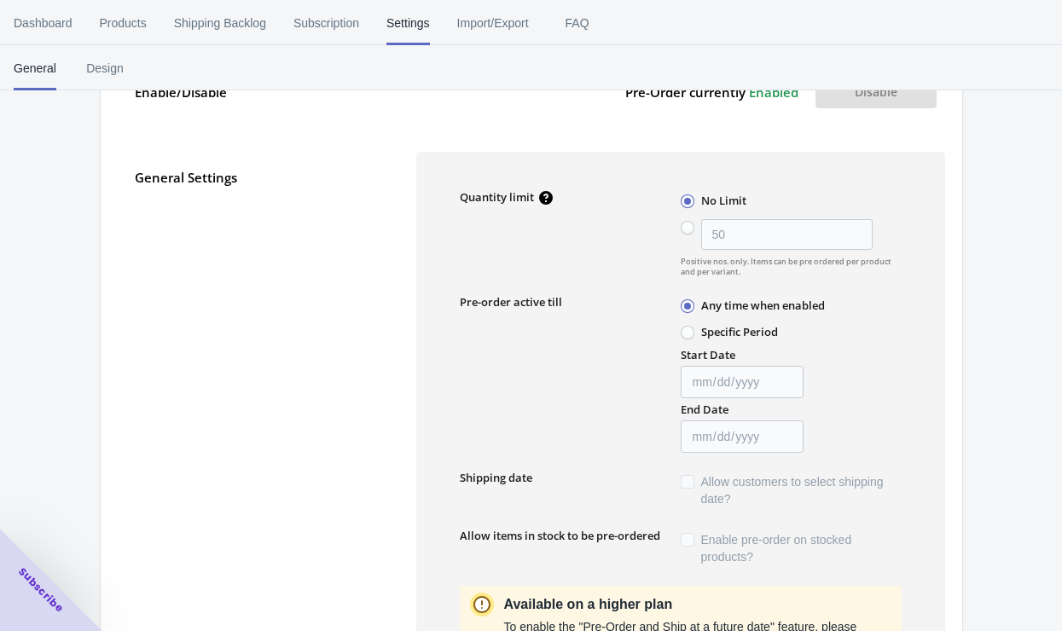
click at [687, 225] on span at bounding box center [688, 228] width 14 height 14
click at [686, 224] on input "50" at bounding box center [685, 223] width 1 height 1
radio input "true"
click at [687, 197] on span at bounding box center [688, 201] width 14 height 14
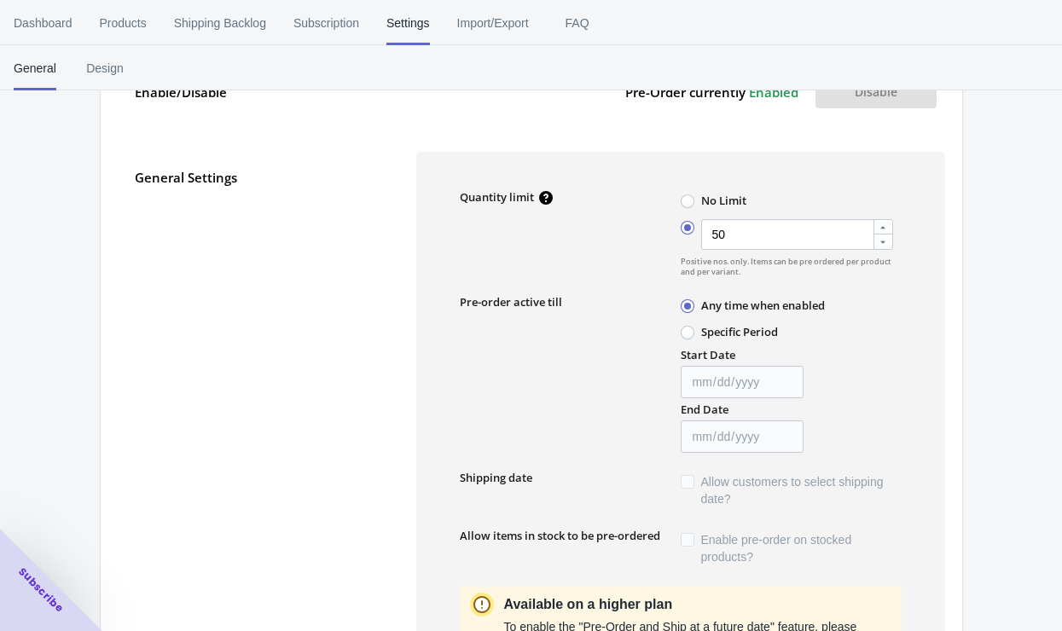
click at [686, 197] on input "No Limit" at bounding box center [685, 197] width 1 height 1
radio input "true"
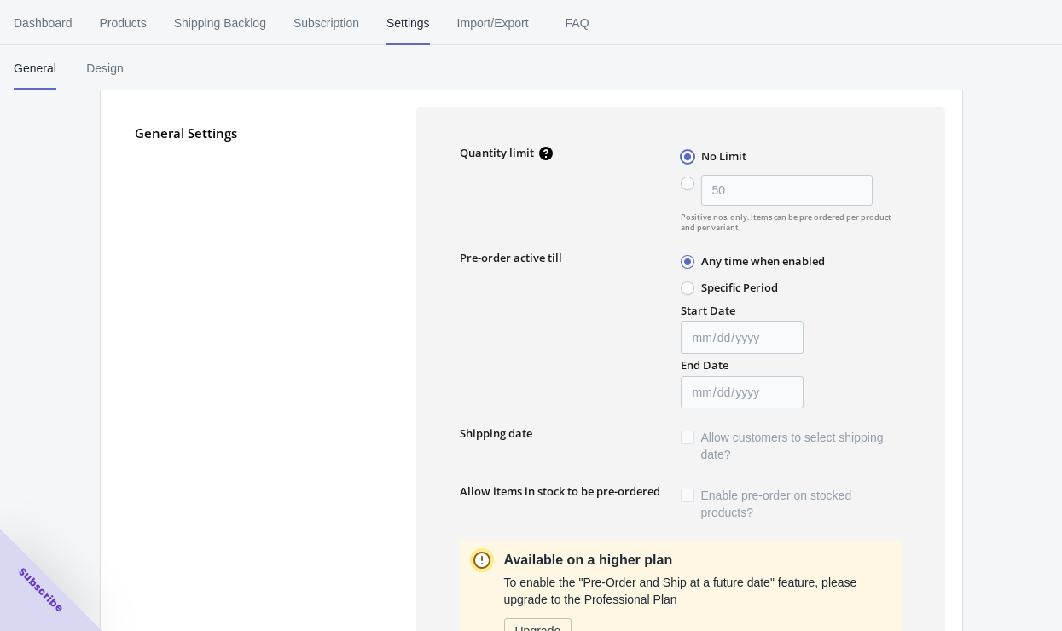
scroll to position [252, 0]
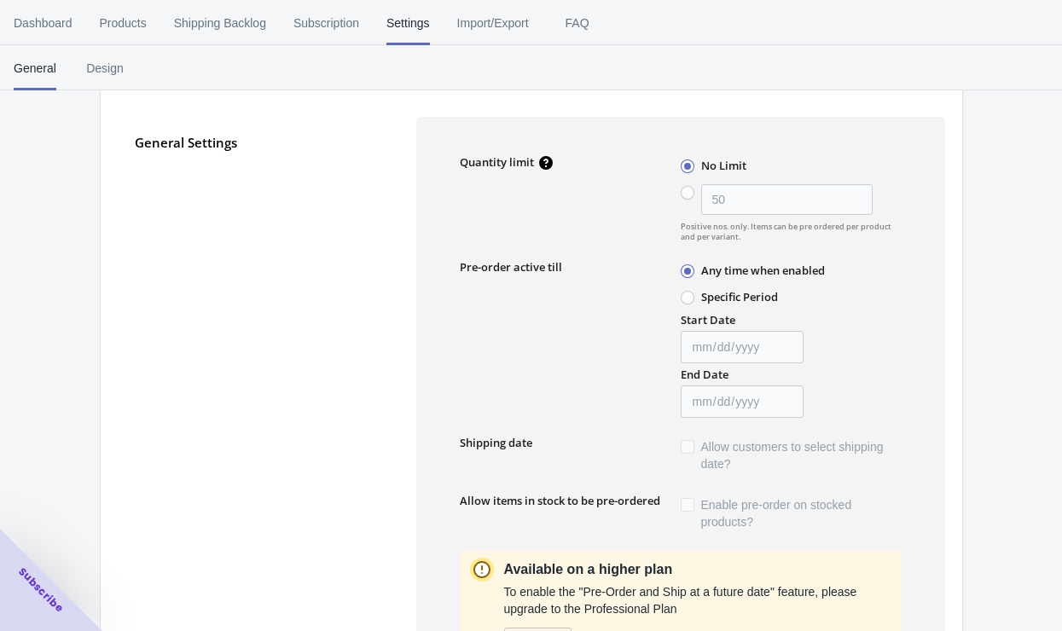
click at [688, 294] on span at bounding box center [688, 298] width 14 height 14
click at [686, 294] on input "Specific Period" at bounding box center [685, 293] width 1 height 1
radio input "true"
click at [699, 349] on input "Start Date" at bounding box center [742, 347] width 123 height 32
click at [783, 346] on input "Start Date" at bounding box center [742, 347] width 123 height 32
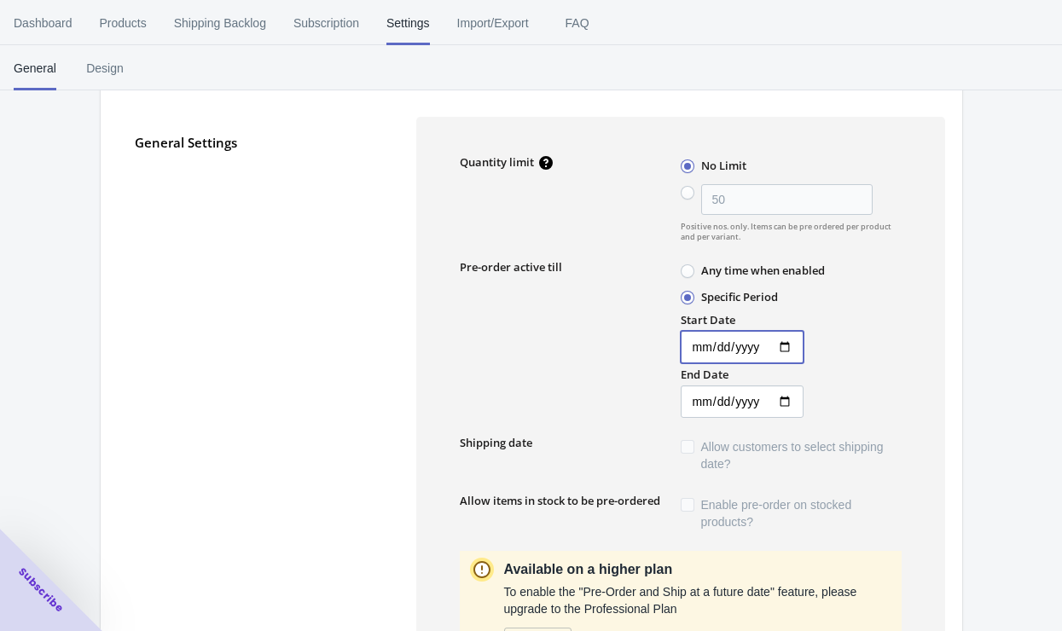
type input "2025-09-29"
click at [773, 398] on input "End Date" at bounding box center [742, 402] width 123 height 32
click at [596, 337] on div "Pre-order active till" at bounding box center [570, 338] width 221 height 159
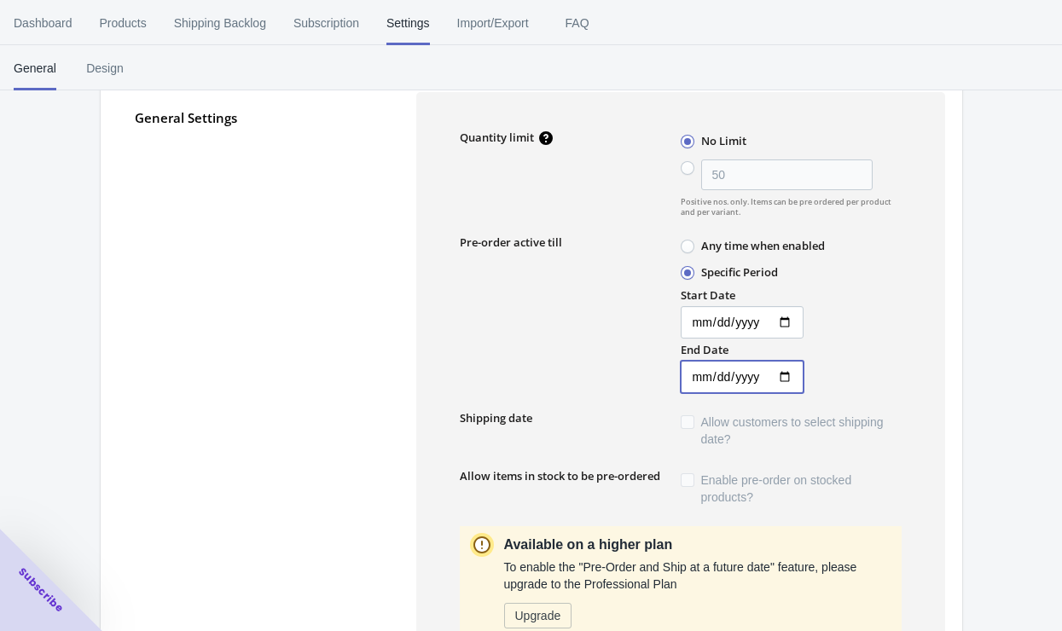
click at [781, 376] on input "2025-09-08" at bounding box center [742, 377] width 123 height 32
type input "2025-10-08"
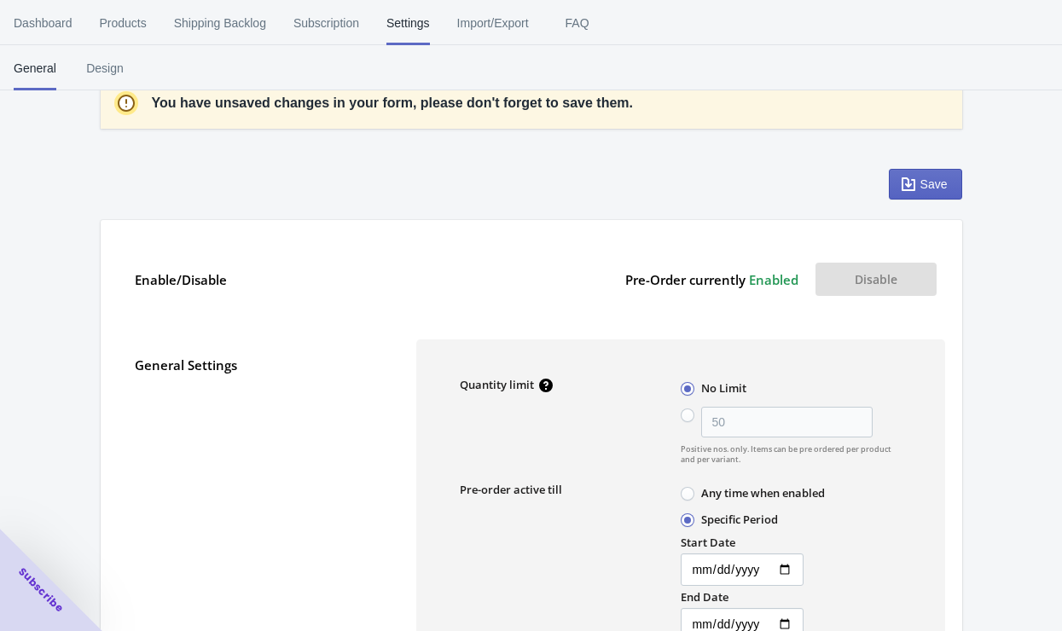
scroll to position [0, 0]
